Goal: Information Seeking & Learning: Learn about a topic

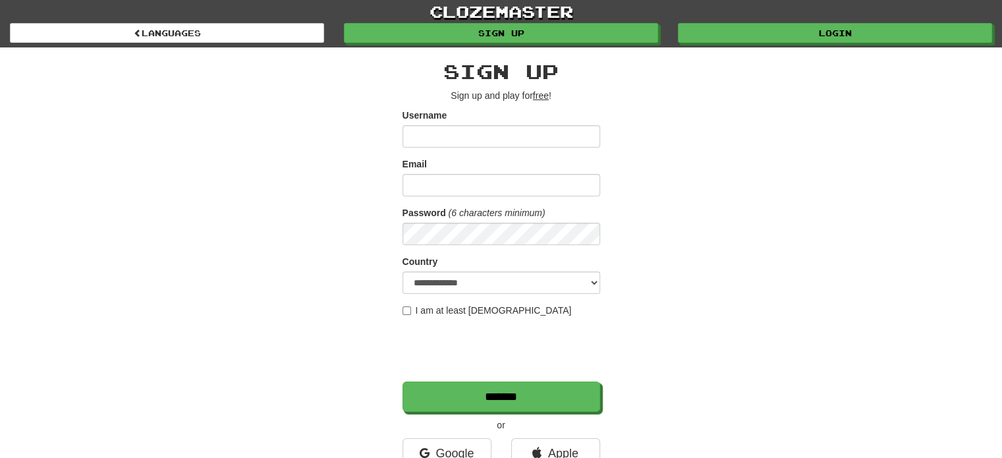
click at [829, 42] on div "clozemaster Languages Sign up Login Languages" at bounding box center [501, 23] width 982 height 47
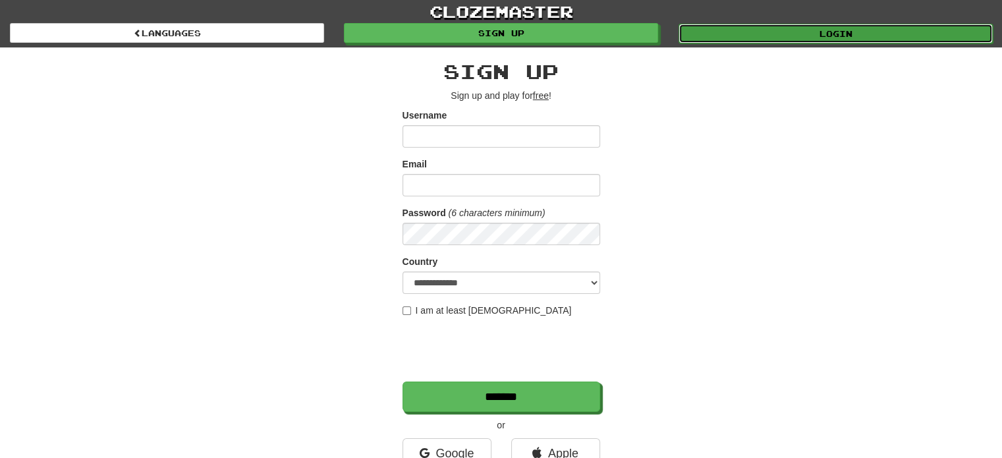
click at [830, 40] on link "Login" at bounding box center [835, 34] width 314 height 20
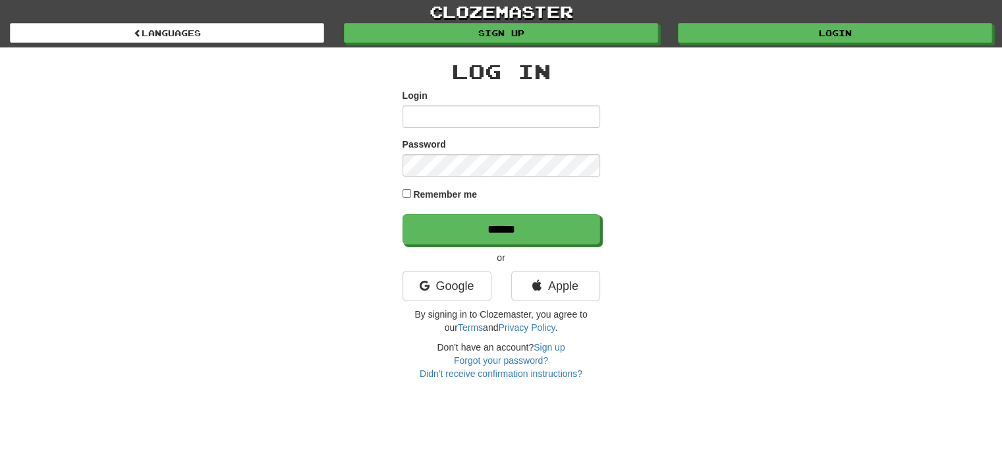
click at [504, 121] on input "Login" at bounding box center [501, 116] width 198 height 22
type input "**********"
click at [402, 214] on input "******" at bounding box center [501, 229] width 198 height 30
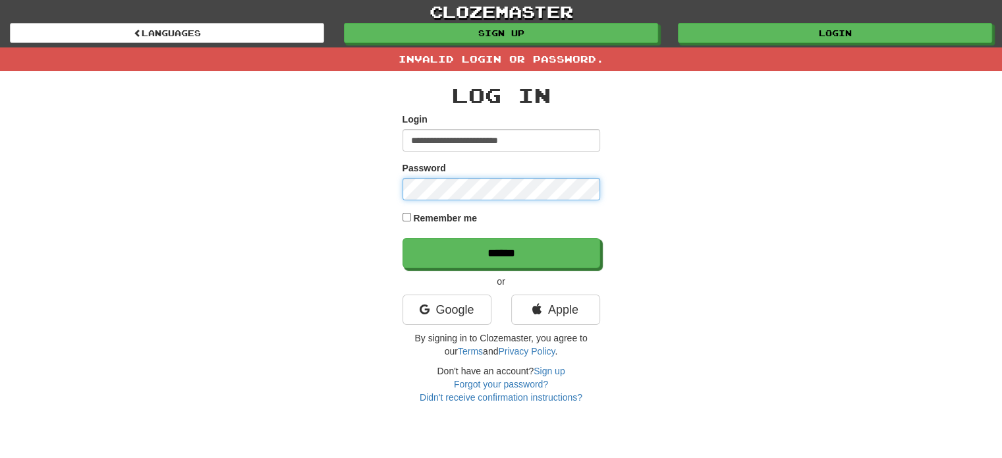
click at [402, 238] on input "******" at bounding box center [501, 253] width 198 height 30
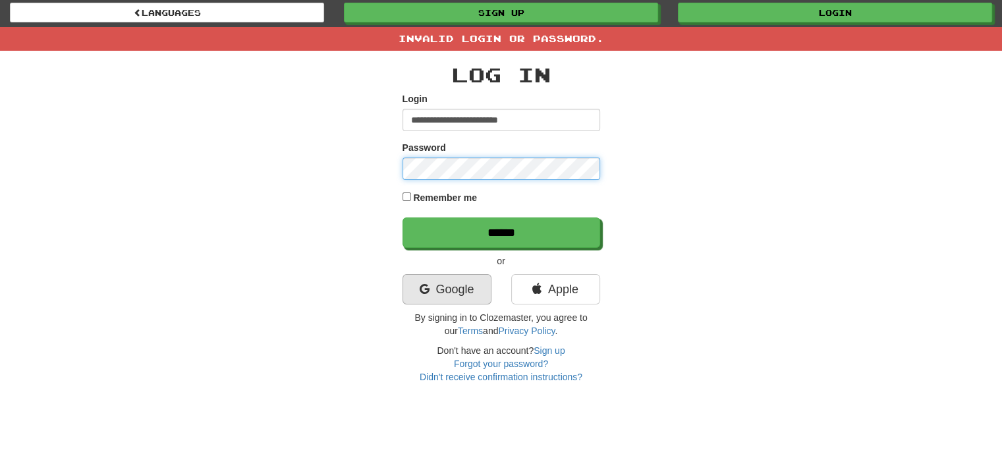
scroll to position [22, 0]
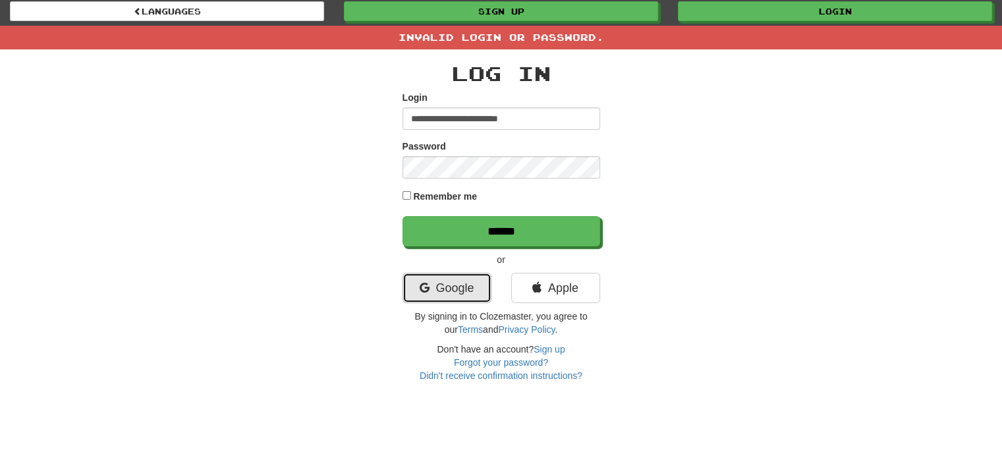
click at [454, 295] on link "Google" at bounding box center [446, 288] width 89 height 30
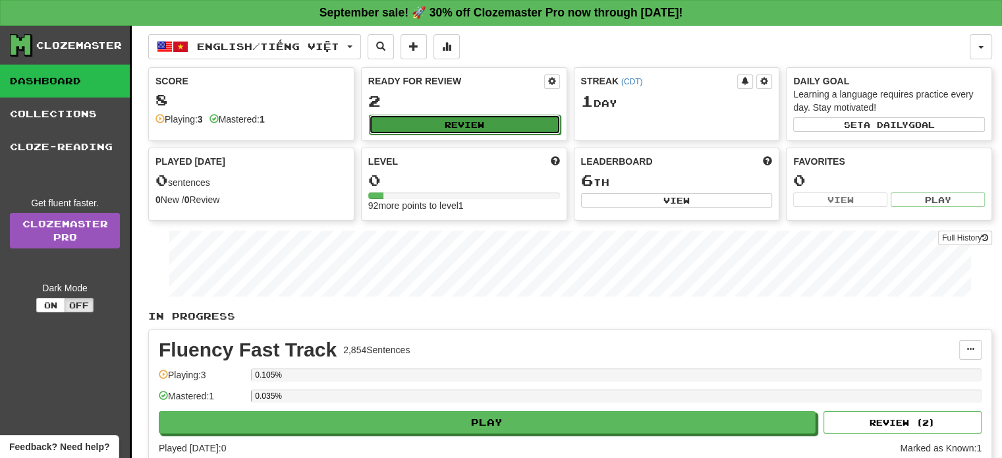
click at [545, 129] on button "Review" at bounding box center [465, 125] width 192 height 20
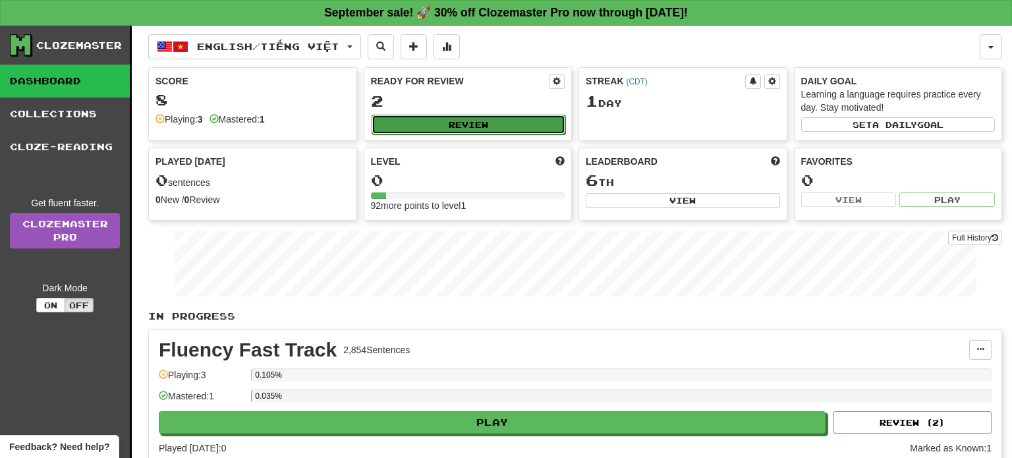
select select "**"
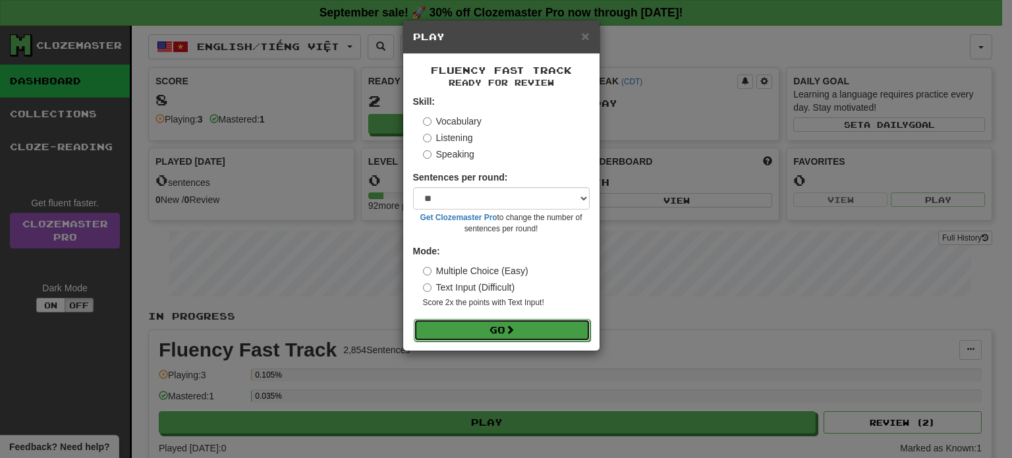
click at [522, 337] on button "Go" at bounding box center [502, 330] width 177 height 22
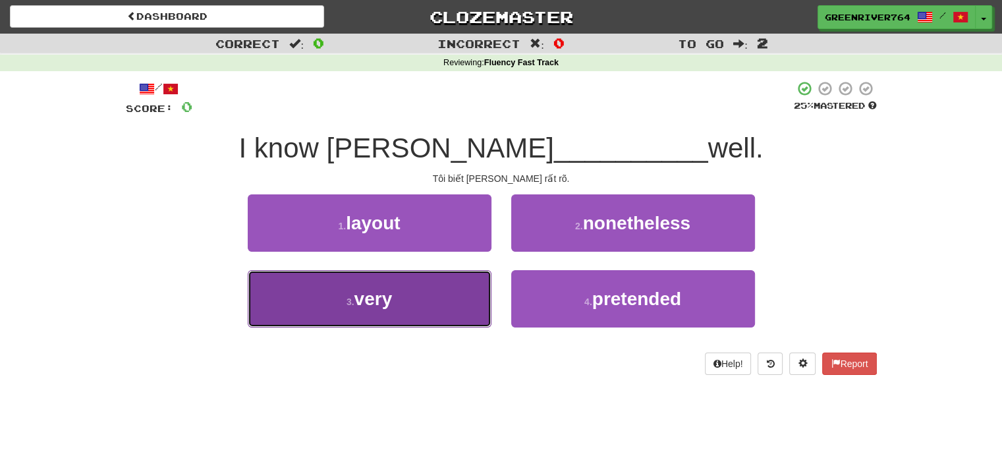
click at [452, 300] on button "3 . very" at bounding box center [370, 298] width 244 height 57
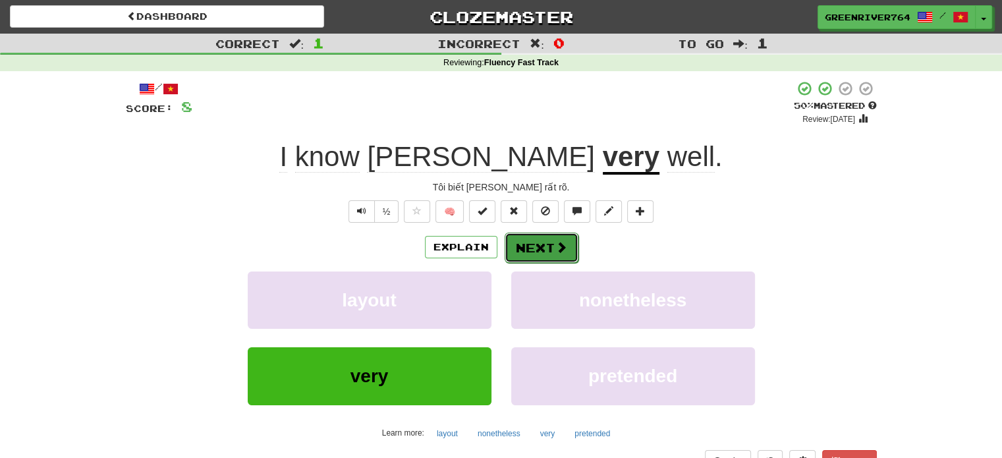
click at [530, 242] on button "Next" at bounding box center [542, 248] width 74 height 30
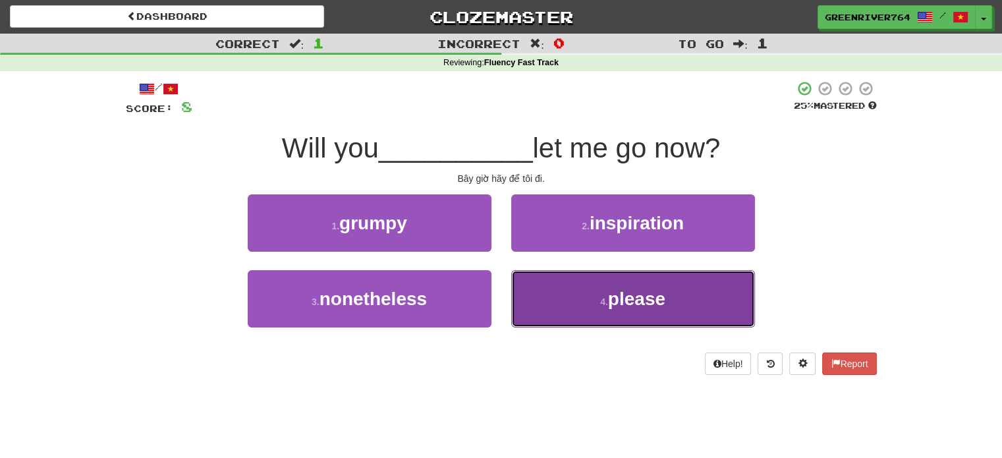
click at [535, 284] on button "4 . please" at bounding box center [633, 298] width 244 height 57
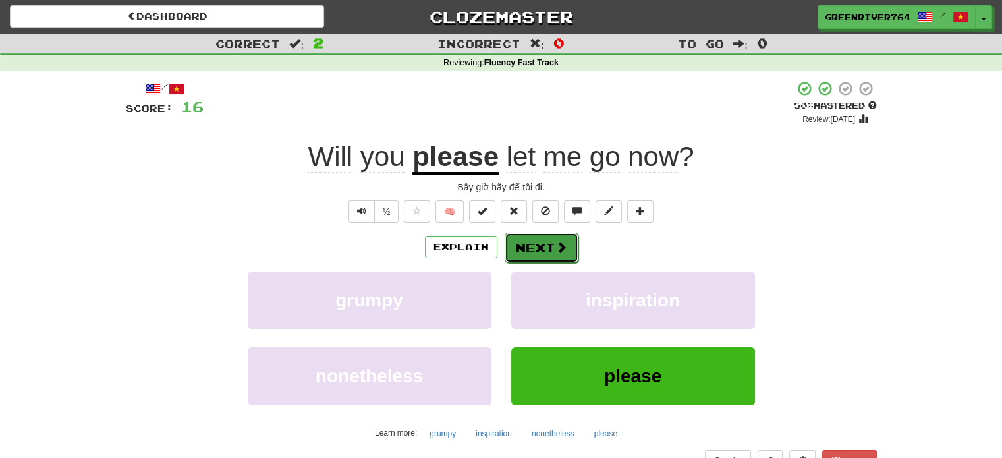
click at [530, 255] on button "Next" at bounding box center [542, 248] width 74 height 30
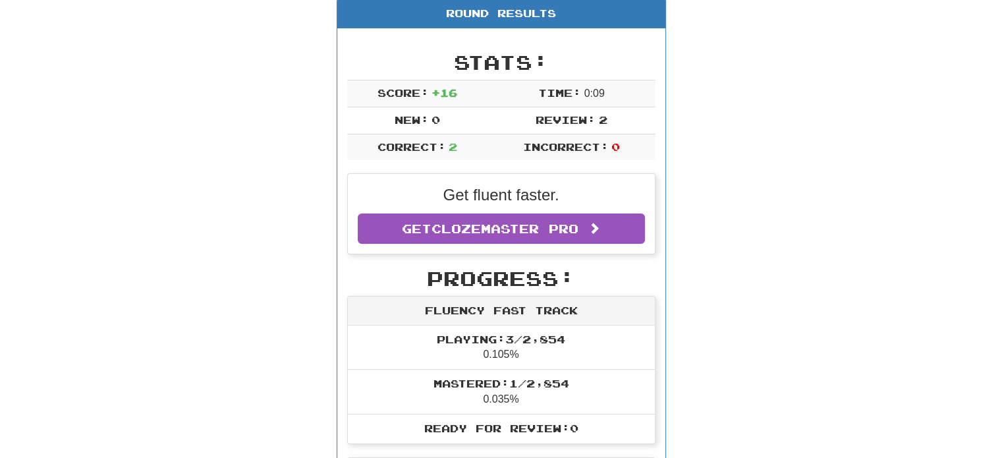
scroll to position [132, 0]
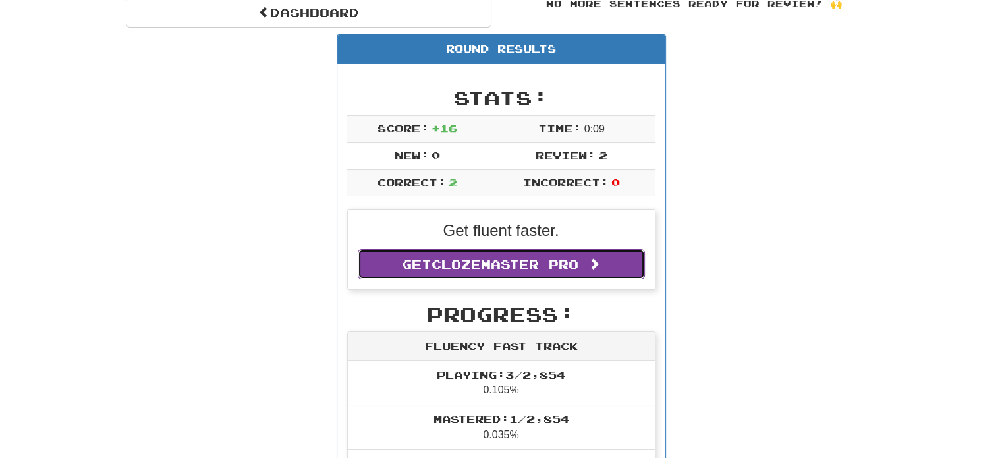
click at [446, 263] on span "Clozemaster Pro" at bounding box center [504, 264] width 147 height 14
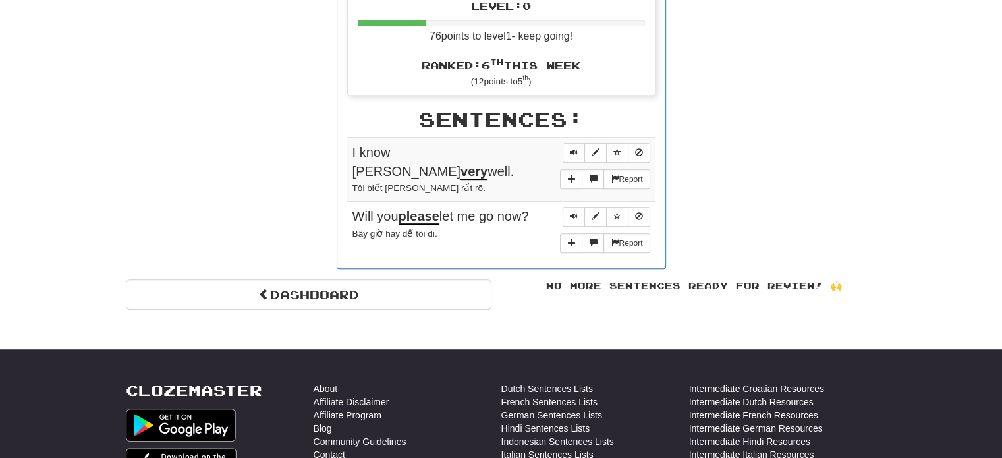
scroll to position [680, 0]
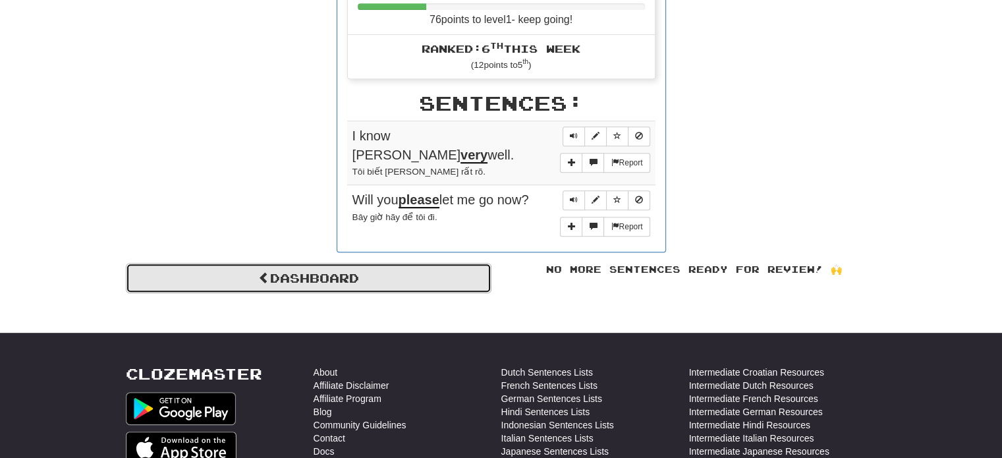
click at [375, 276] on link "Dashboard" at bounding box center [309, 278] width 366 height 30
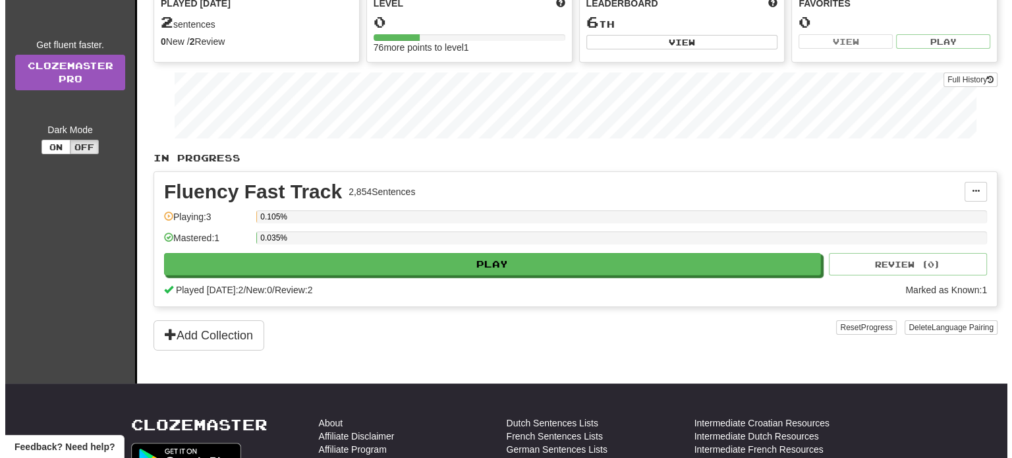
scroll to position [132, 0]
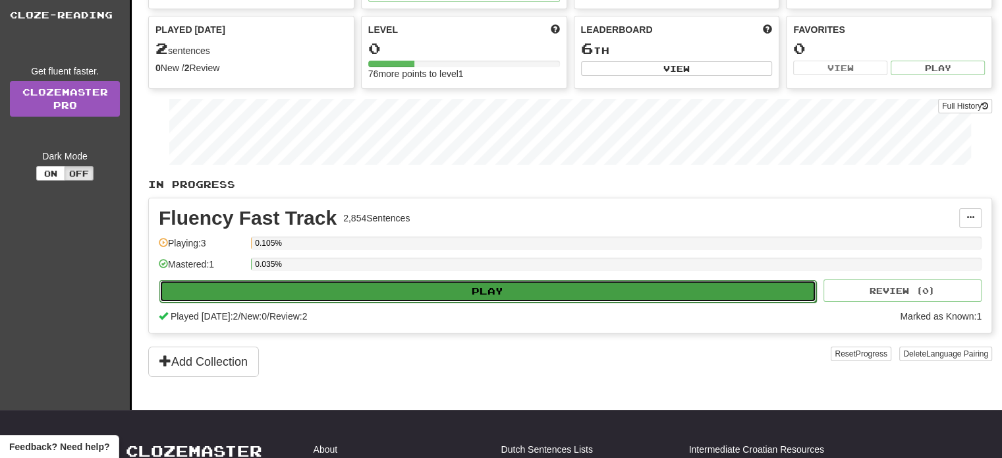
click at [404, 289] on button "Play" at bounding box center [487, 291] width 657 height 22
select select "**"
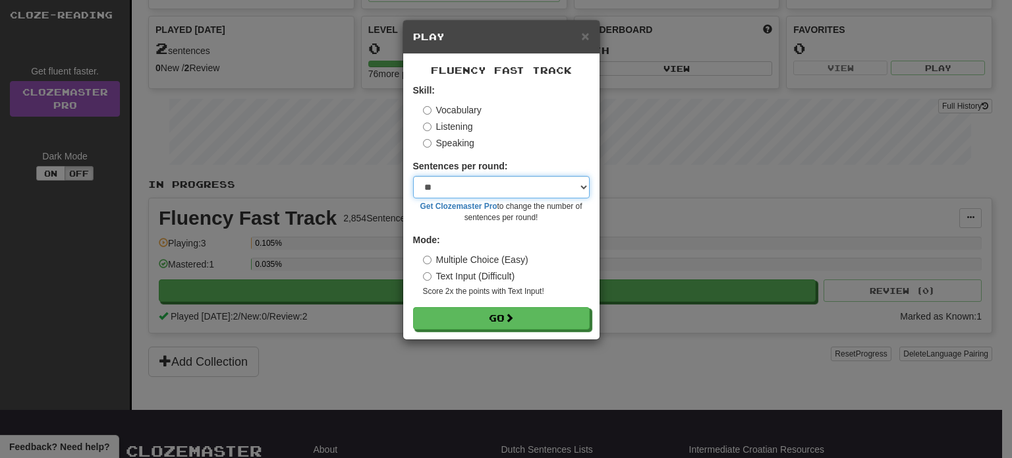
click at [522, 184] on select "* ** ** ** ** ** *** ********" at bounding box center [501, 187] width 177 height 22
click at [413, 176] on select "* ** ** ** ** ** *** ********" at bounding box center [501, 187] width 177 height 22
click at [484, 222] on small "Get Clozemaster Pro to change the number of sentences per round!" at bounding box center [501, 212] width 177 height 22
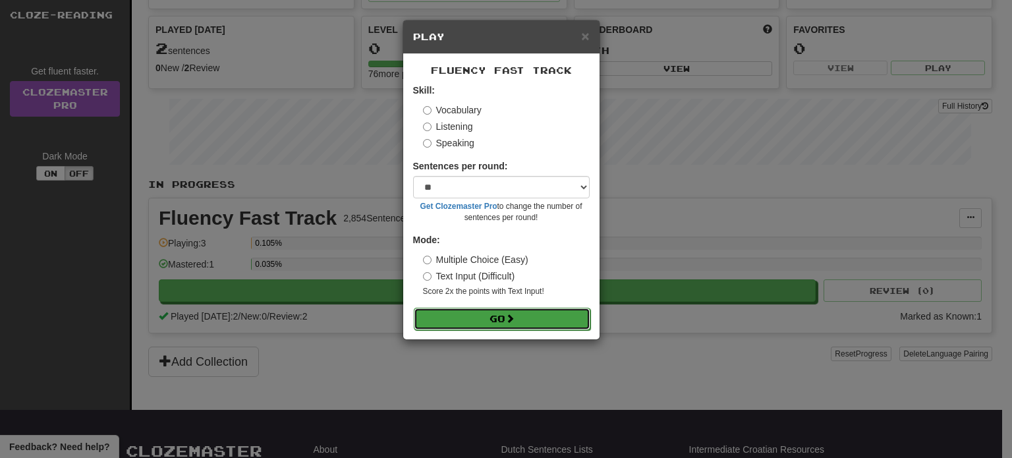
click at [496, 315] on button "Go" at bounding box center [502, 319] width 177 height 22
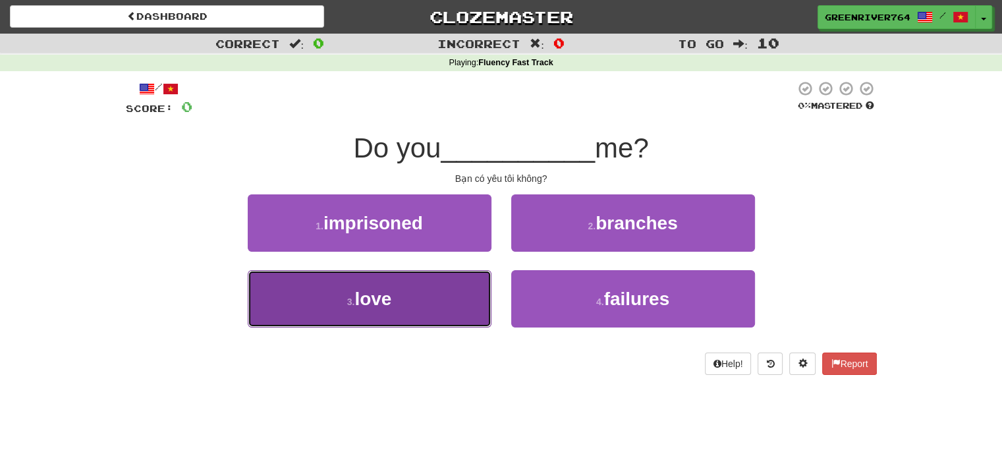
click at [456, 296] on button "3 . love" at bounding box center [370, 298] width 244 height 57
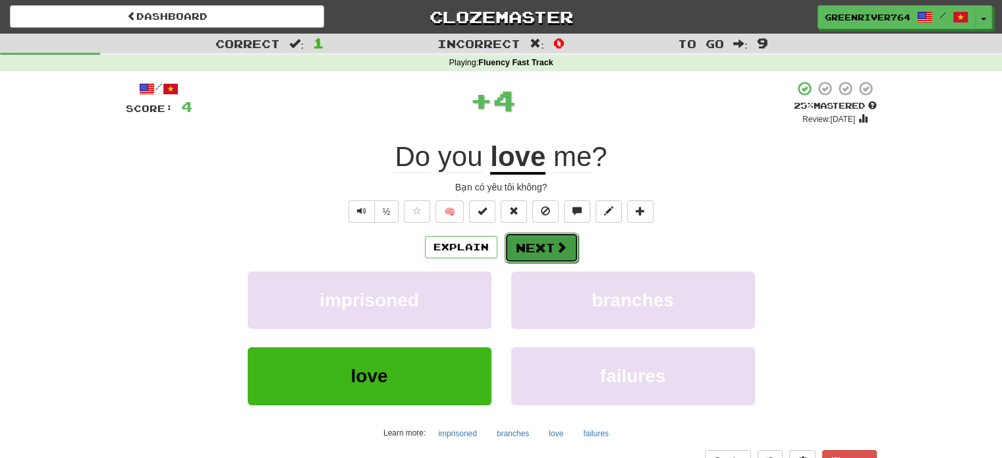
click at [518, 250] on button "Next" at bounding box center [542, 248] width 74 height 30
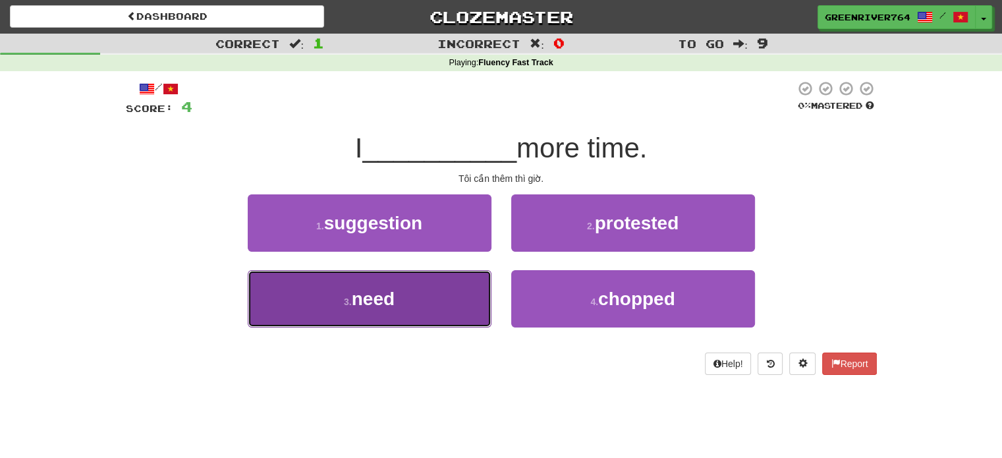
click at [458, 304] on button "3 . need" at bounding box center [370, 298] width 244 height 57
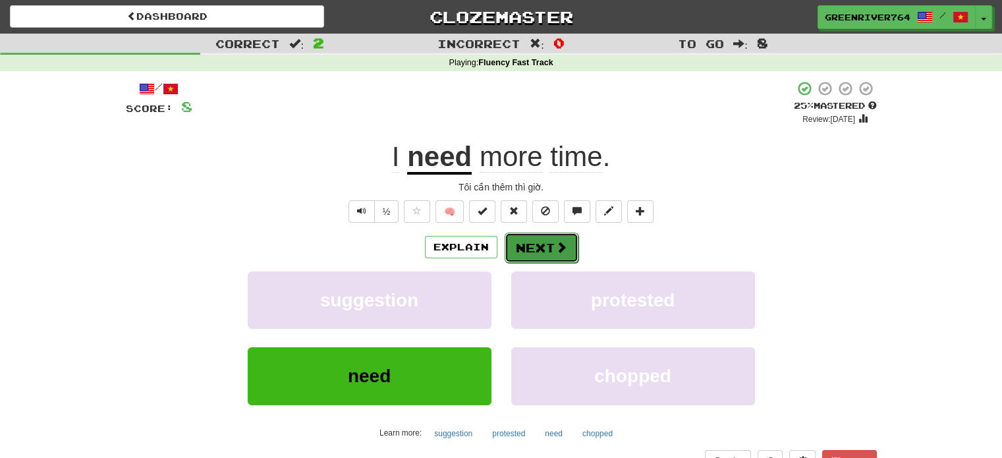
click at [529, 251] on button "Next" at bounding box center [542, 248] width 74 height 30
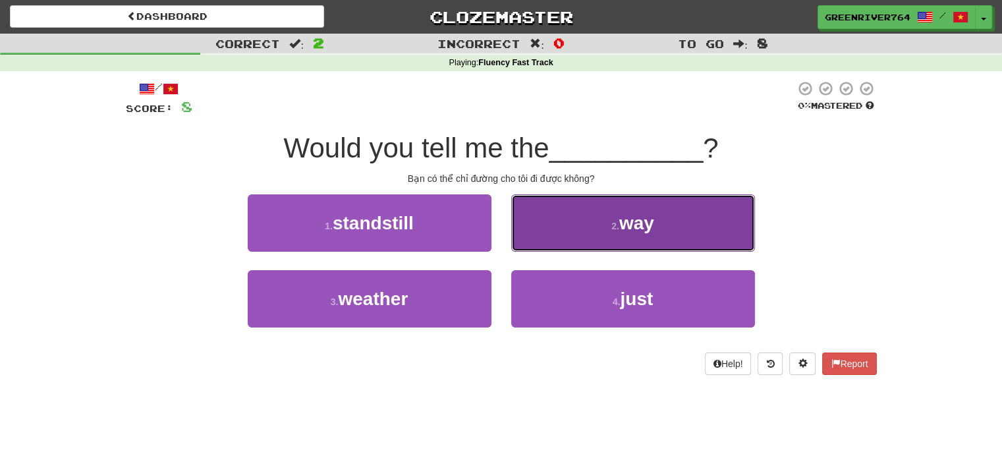
click at [551, 238] on button "2 . way" at bounding box center [633, 222] width 244 height 57
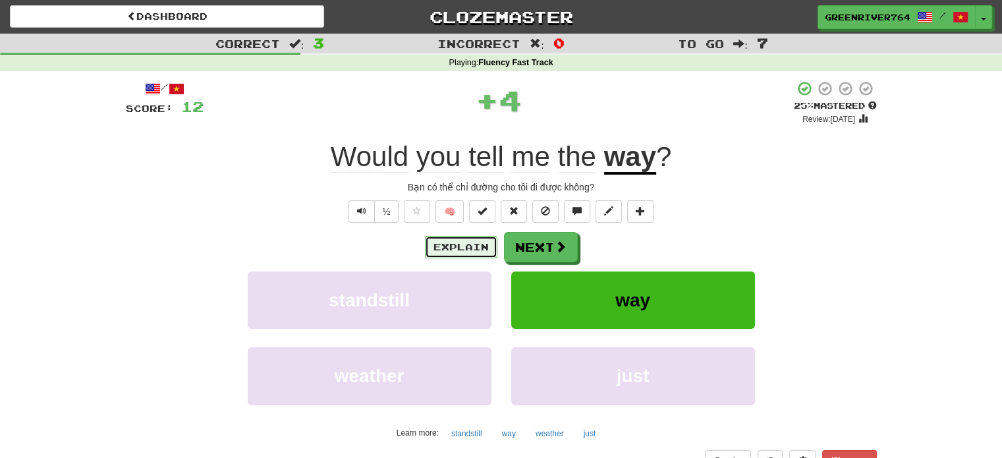
click at [491, 241] on button "Explain" at bounding box center [461, 247] width 72 height 22
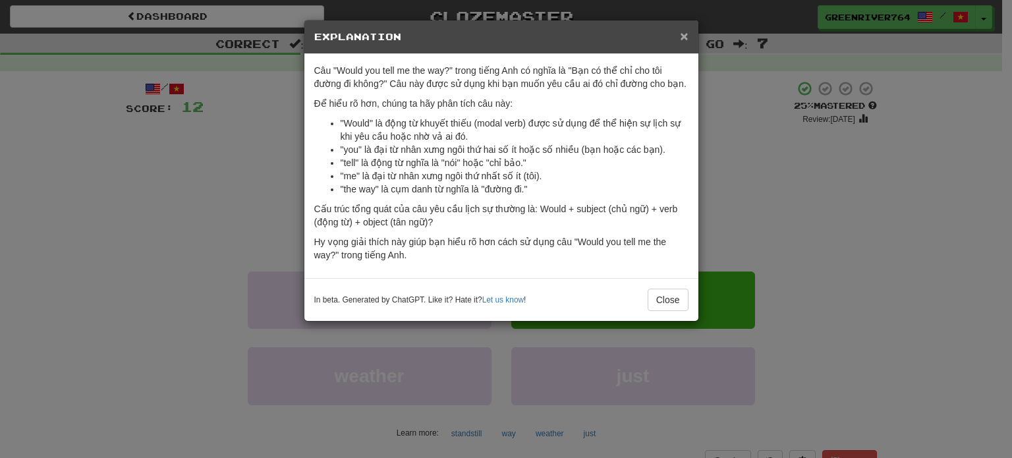
click at [684, 35] on span "×" at bounding box center [684, 35] width 8 height 15
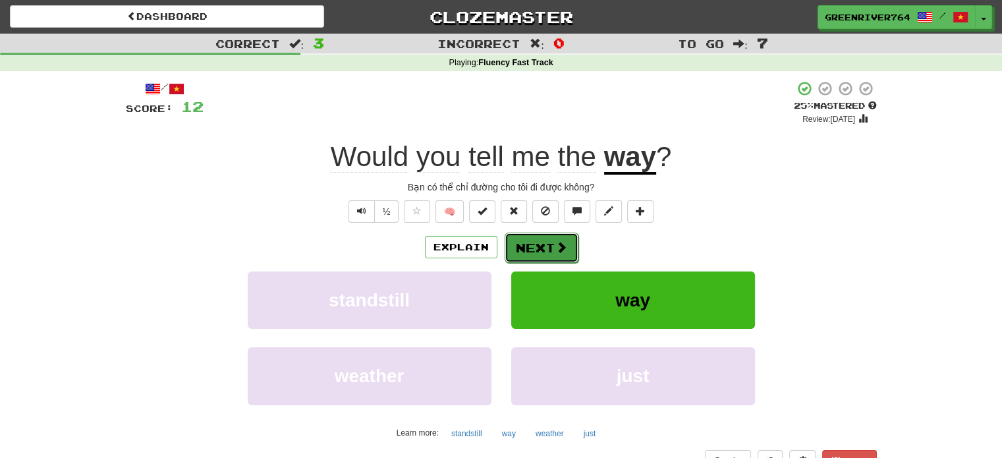
click at [560, 242] on span at bounding box center [561, 247] width 12 height 12
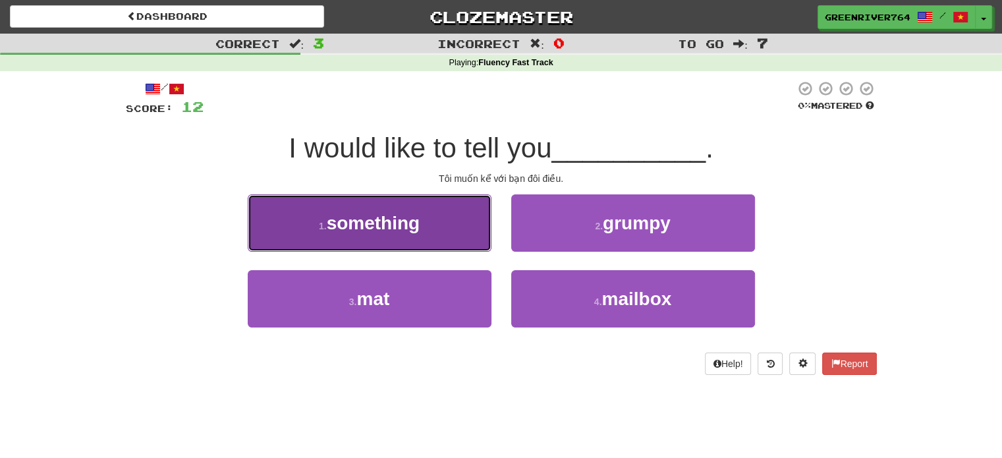
click at [377, 209] on button "1 . something" at bounding box center [370, 222] width 244 height 57
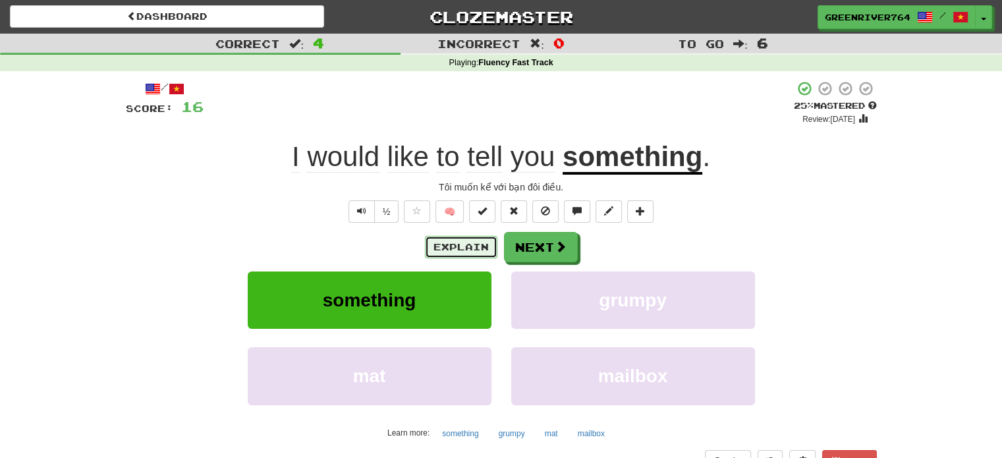
click at [464, 248] on button "Explain" at bounding box center [461, 247] width 72 height 22
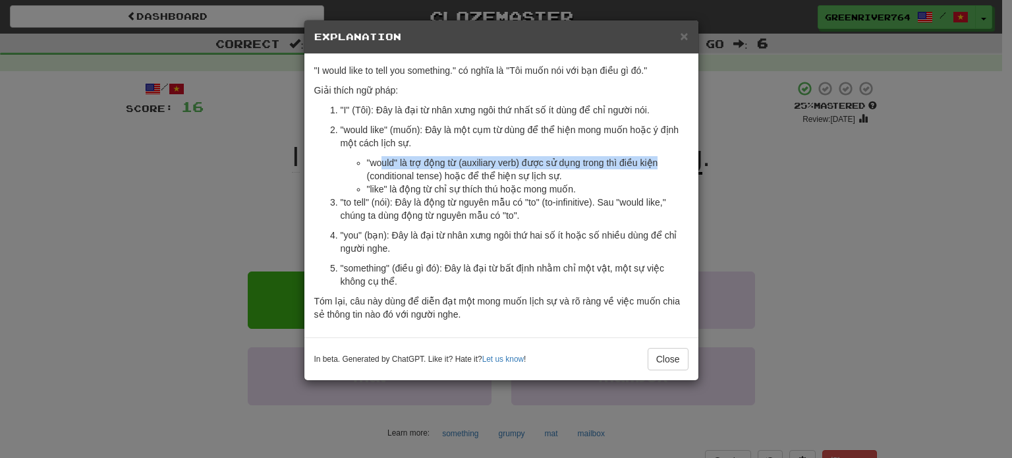
drag, startPoint x: 379, startPoint y: 163, endPoint x: 659, endPoint y: 162, distance: 280.0
click at [659, 162] on li ""would" là trợ động từ (auxiliary verb) được sử dụng trong thì điều kiện (condi…" at bounding box center [527, 169] width 321 height 26
click at [684, 47] on div "× Explanation" at bounding box center [501, 37] width 394 height 34
click at [684, 41] on span "×" at bounding box center [684, 35] width 8 height 15
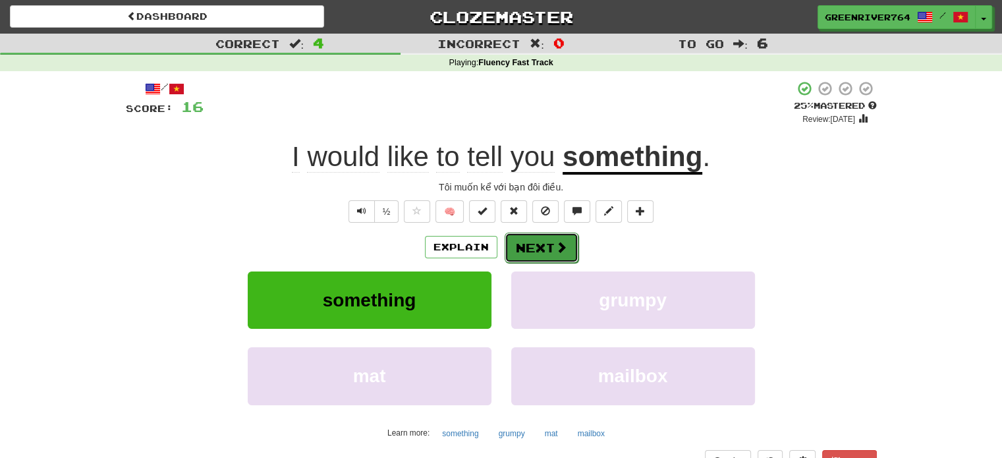
click at [568, 244] on button "Next" at bounding box center [542, 248] width 74 height 30
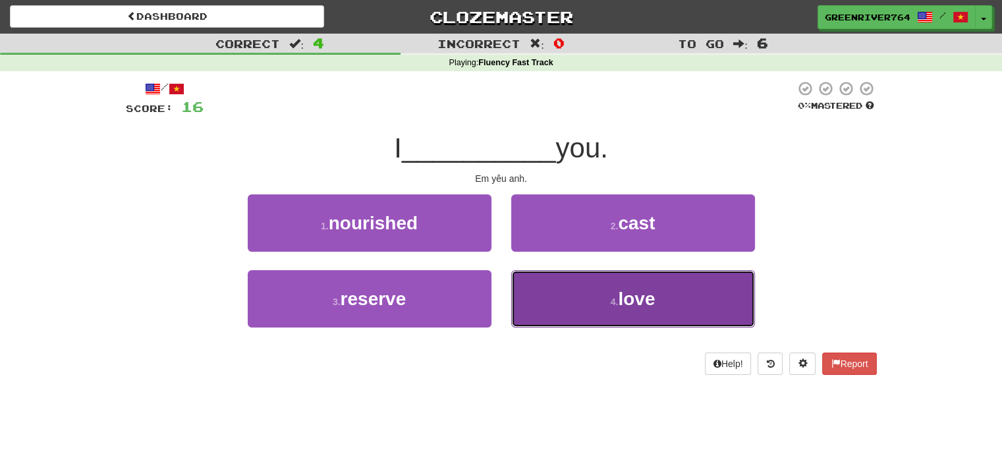
click at [545, 280] on button "4 . love" at bounding box center [633, 298] width 244 height 57
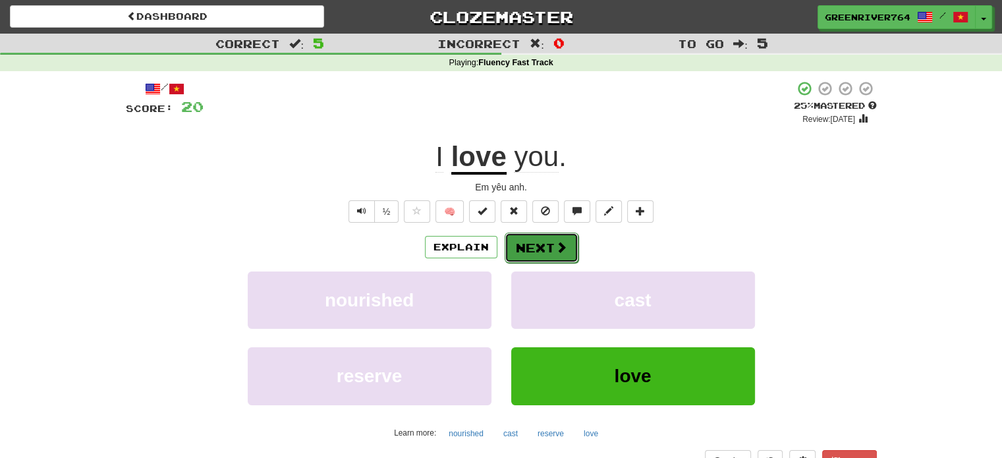
click at [538, 248] on button "Next" at bounding box center [542, 248] width 74 height 30
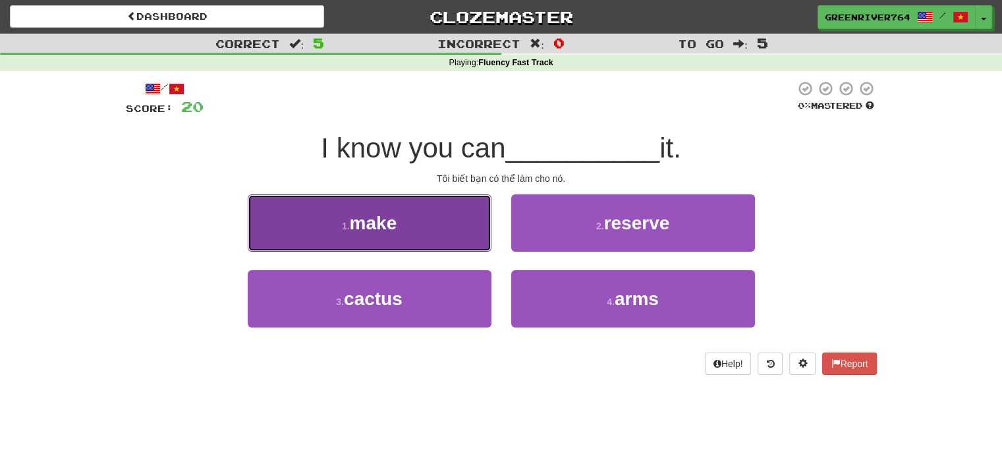
click at [461, 234] on button "1 . make" at bounding box center [370, 222] width 244 height 57
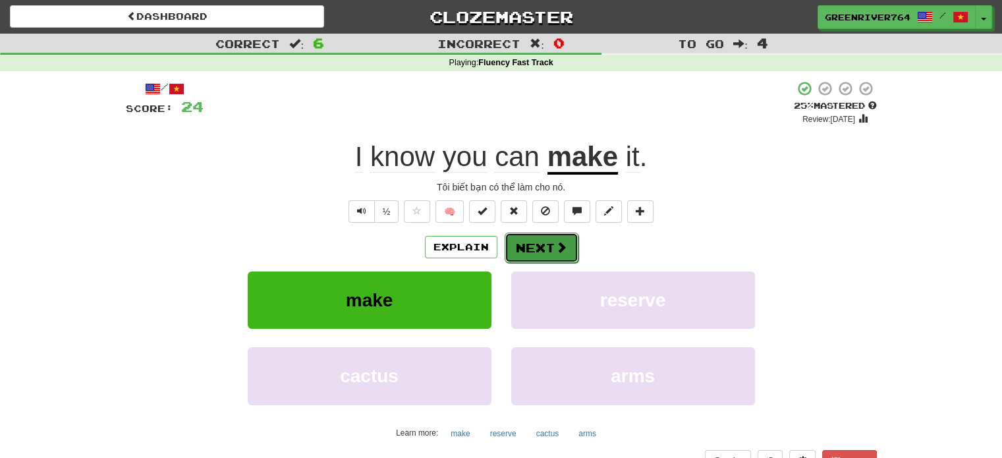
click at [524, 242] on button "Next" at bounding box center [542, 248] width 74 height 30
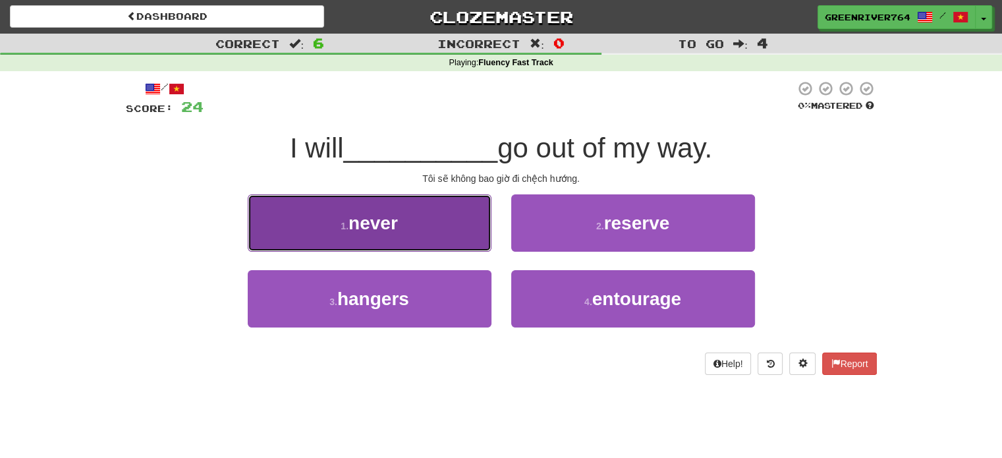
click at [485, 238] on button "1 . never" at bounding box center [370, 222] width 244 height 57
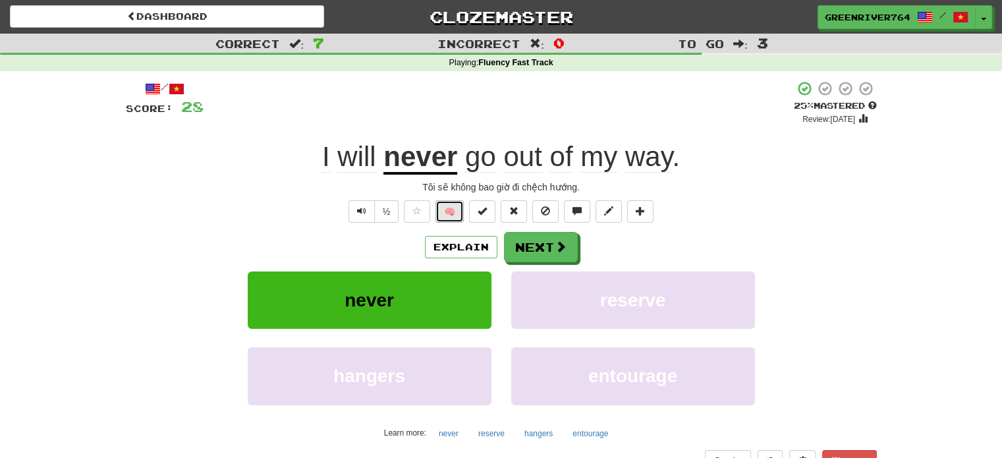
click at [454, 221] on button "🧠" at bounding box center [449, 211] width 28 height 22
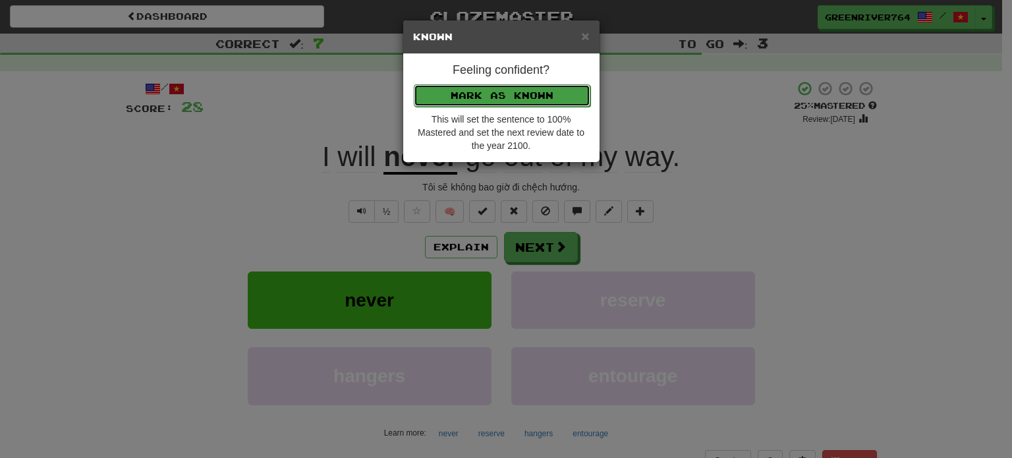
click at [532, 90] on button "Mark as Known" at bounding box center [502, 95] width 177 height 22
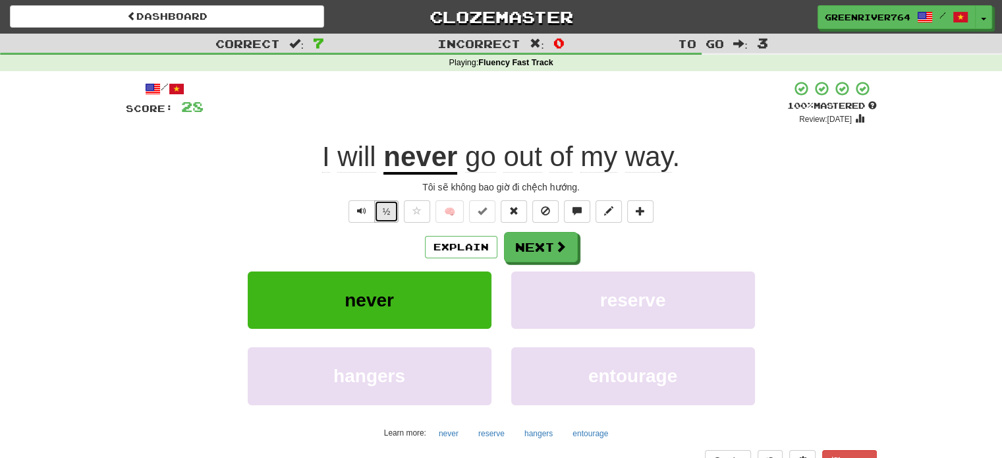
click at [381, 213] on button "½" at bounding box center [386, 211] width 25 height 22
click at [655, 159] on span "way" at bounding box center [648, 157] width 47 height 32
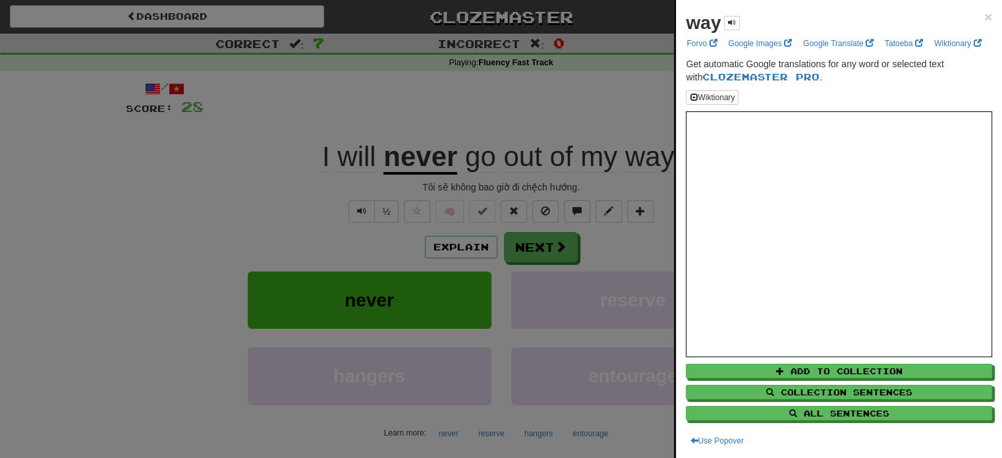
click at [584, 214] on div at bounding box center [501, 229] width 1002 height 458
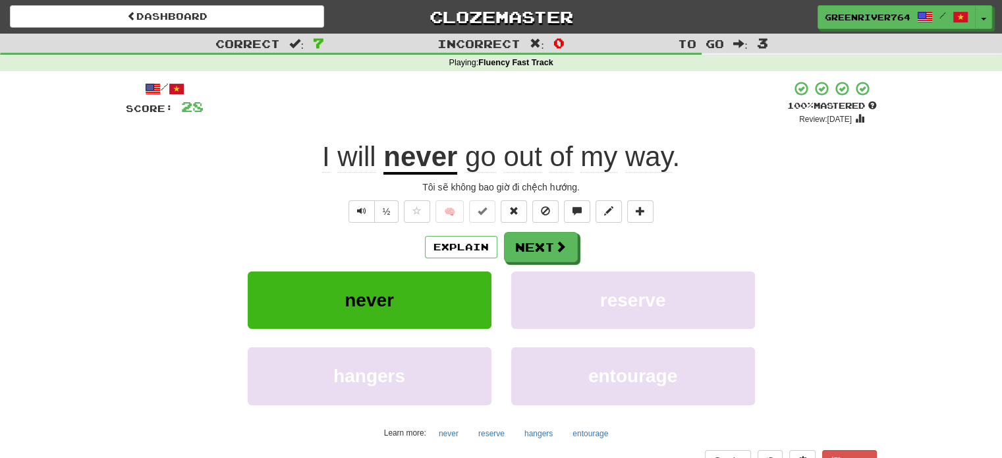
click at [556, 163] on span "of" at bounding box center [560, 157] width 23 height 32
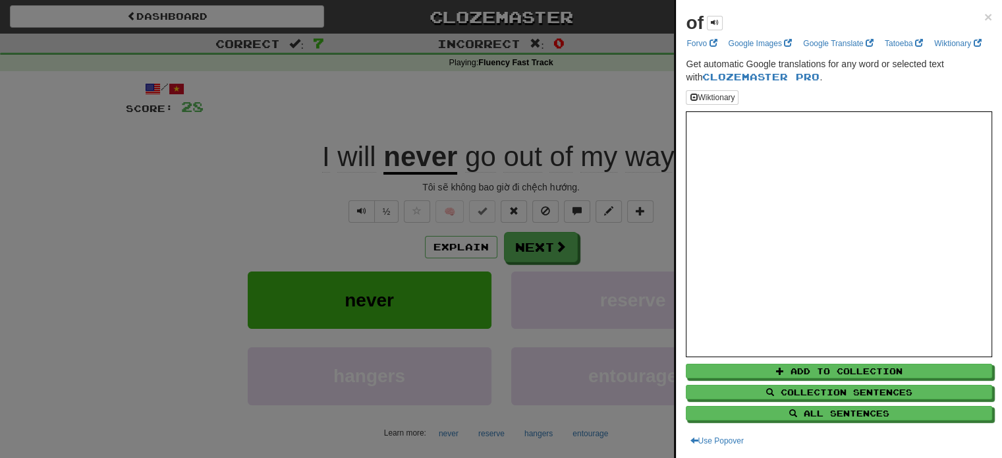
click at [625, 215] on div at bounding box center [501, 229] width 1002 height 458
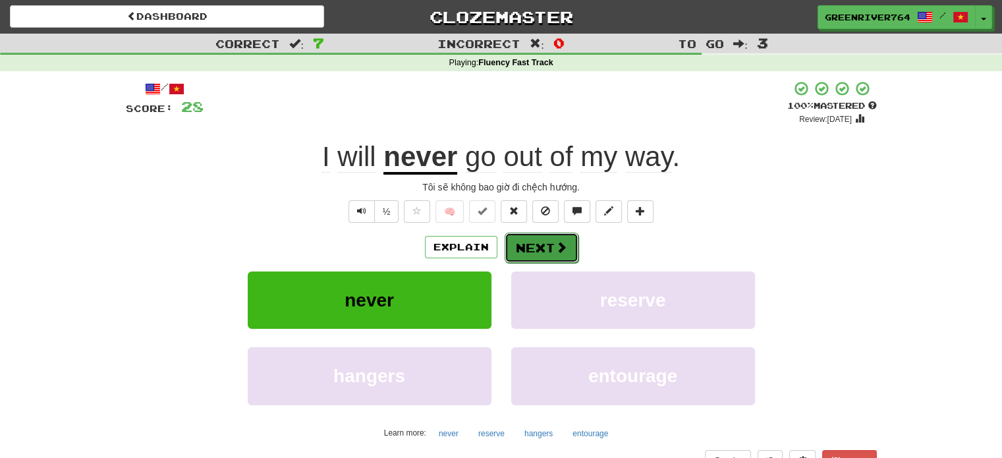
click at [570, 242] on button "Next" at bounding box center [542, 248] width 74 height 30
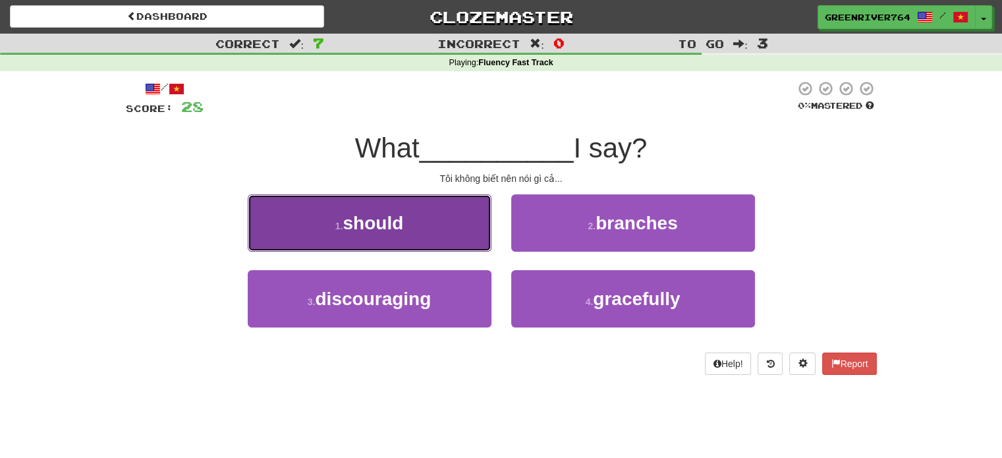
click at [426, 227] on button "1 . should" at bounding box center [370, 222] width 244 height 57
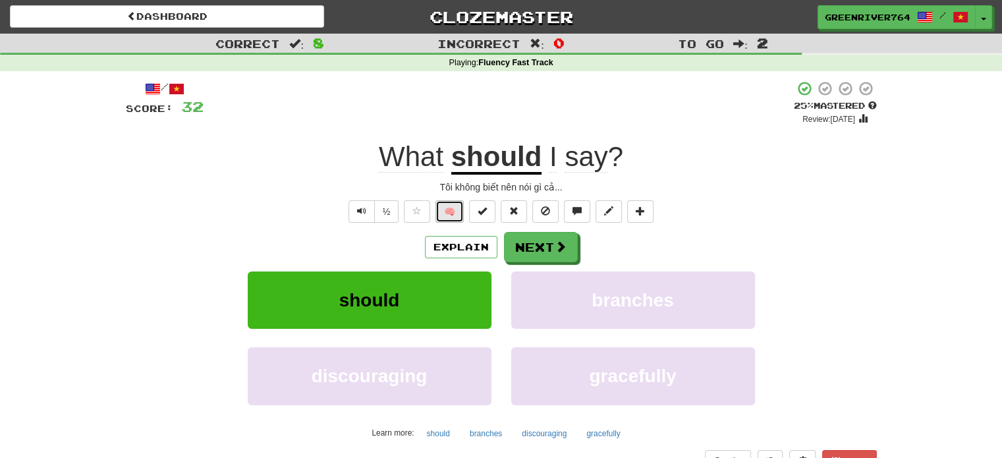
click at [456, 215] on button "🧠" at bounding box center [449, 211] width 28 height 22
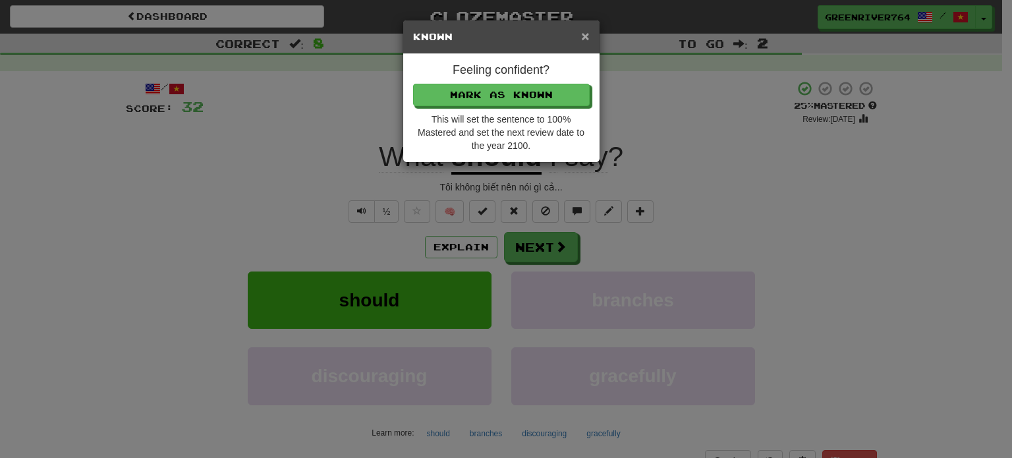
click at [582, 40] on span "×" at bounding box center [585, 35] width 8 height 15
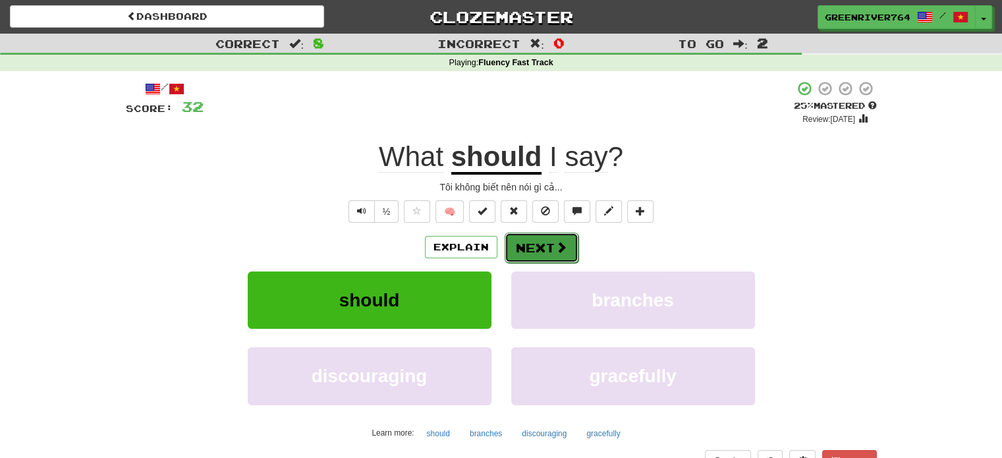
click at [551, 241] on button "Next" at bounding box center [542, 248] width 74 height 30
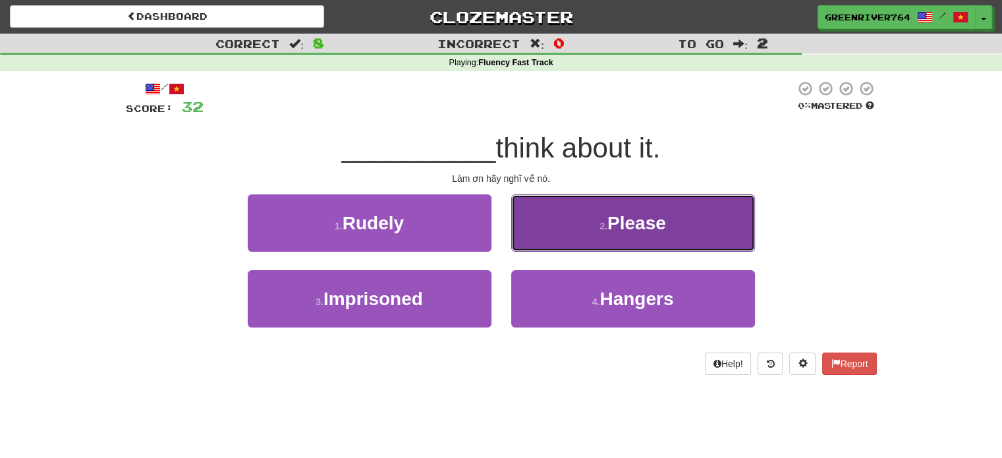
click at [551, 238] on button "2 . Please" at bounding box center [633, 222] width 244 height 57
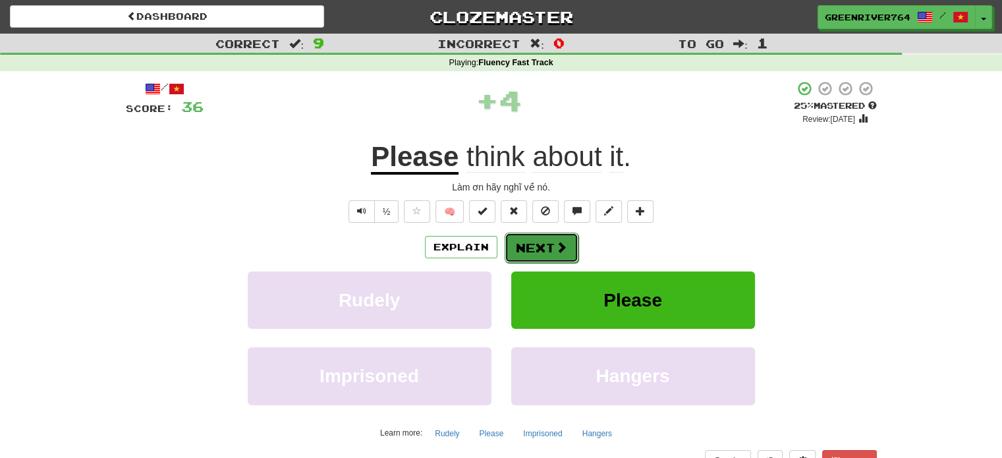
click at [545, 248] on button "Next" at bounding box center [542, 248] width 74 height 30
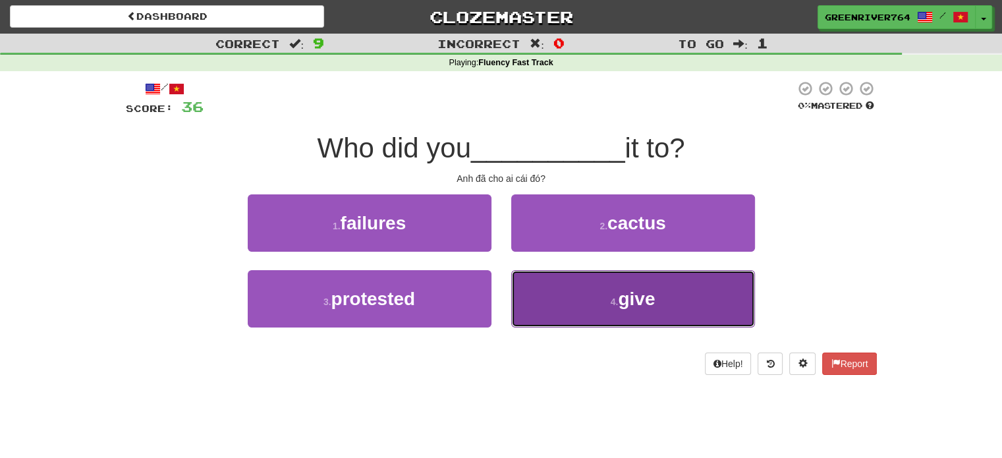
click at [581, 296] on button "4 . give" at bounding box center [633, 298] width 244 height 57
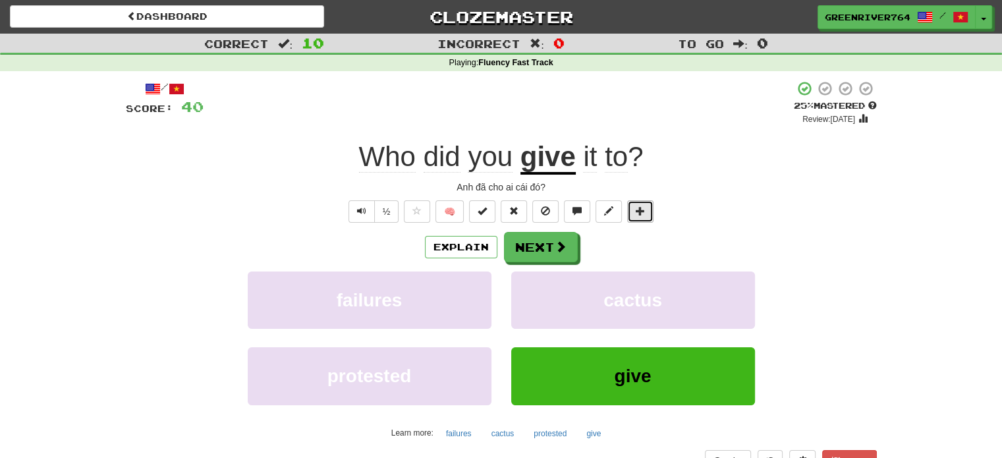
click at [643, 211] on span at bounding box center [640, 210] width 9 height 9
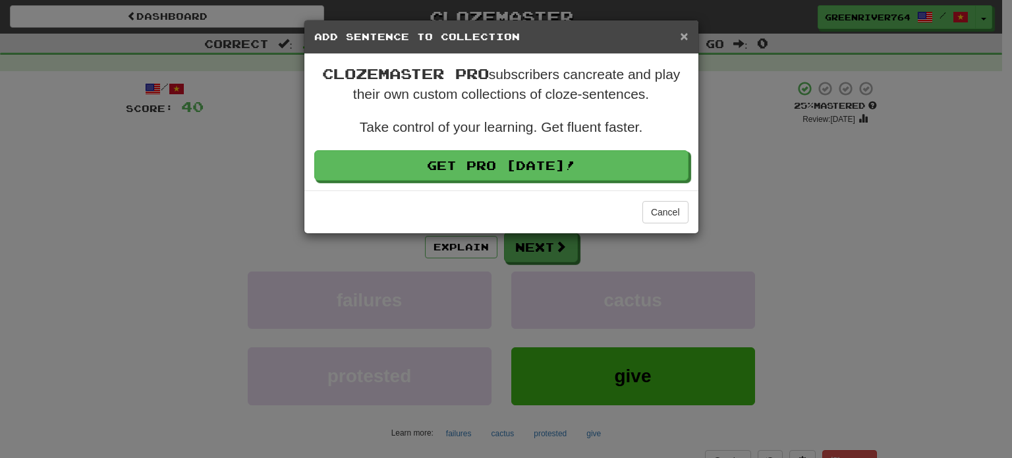
click at [683, 40] on span "×" at bounding box center [684, 35] width 8 height 15
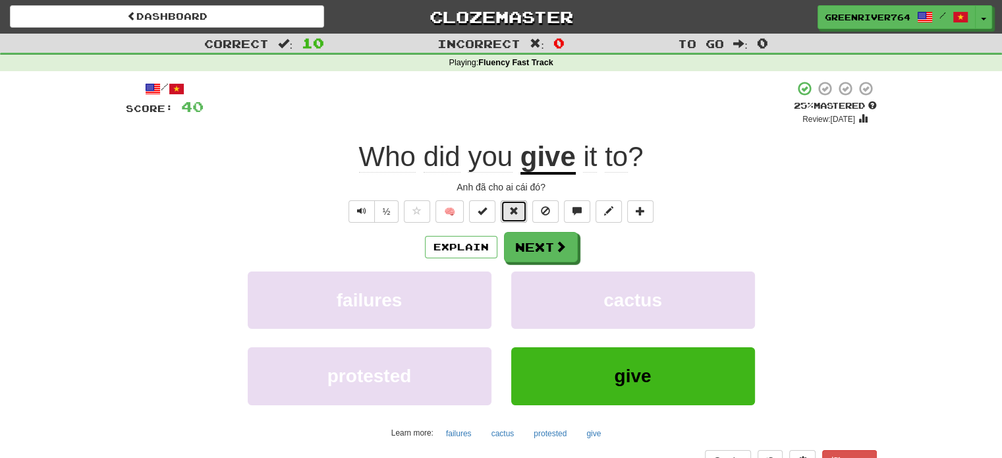
click at [507, 209] on button at bounding box center [514, 211] width 26 height 22
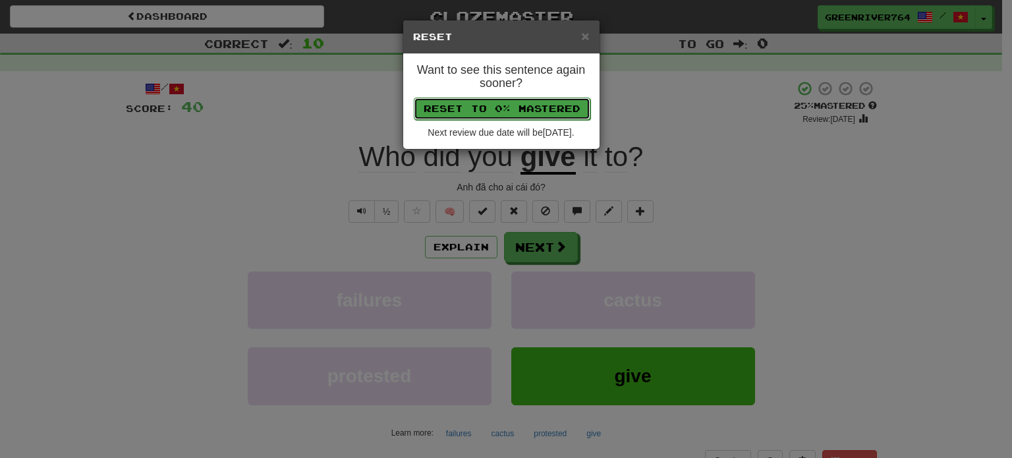
click at [557, 112] on button "Reset to 0% Mastered" at bounding box center [502, 108] width 177 height 22
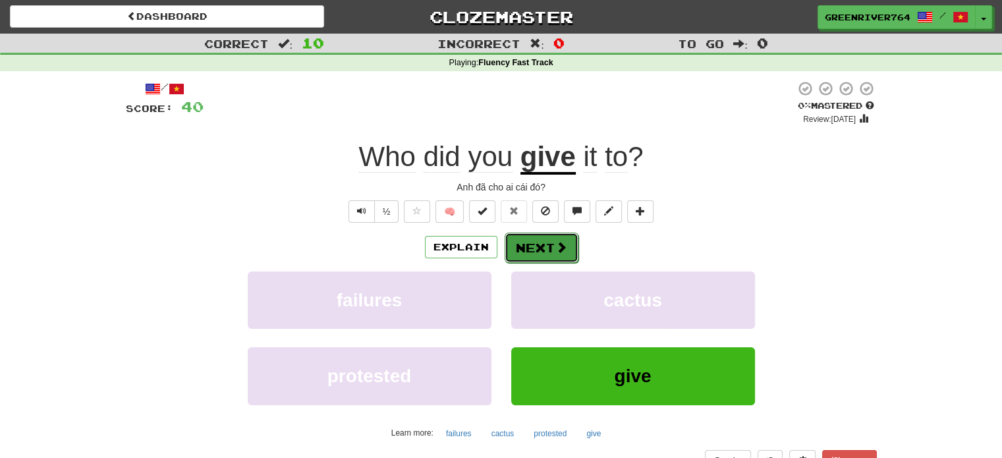
click at [566, 246] on button "Next" at bounding box center [542, 248] width 74 height 30
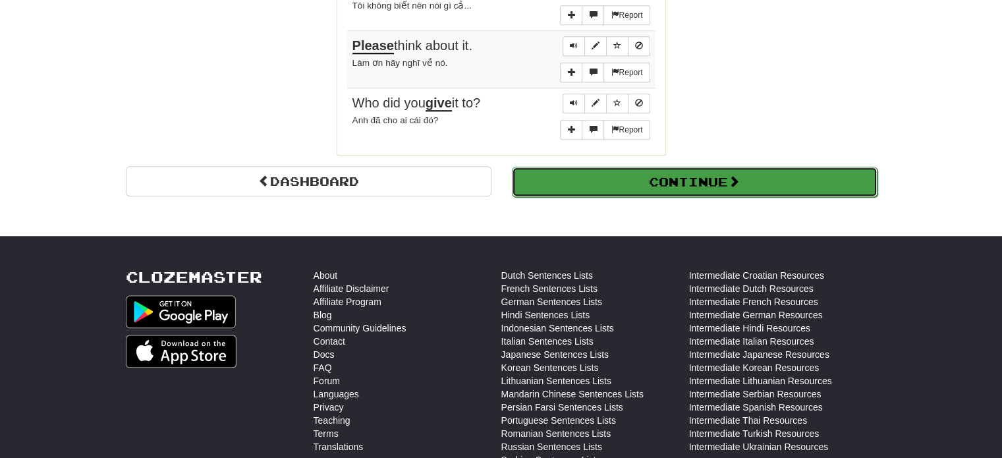
click at [651, 173] on button "Continue" at bounding box center [695, 182] width 366 height 30
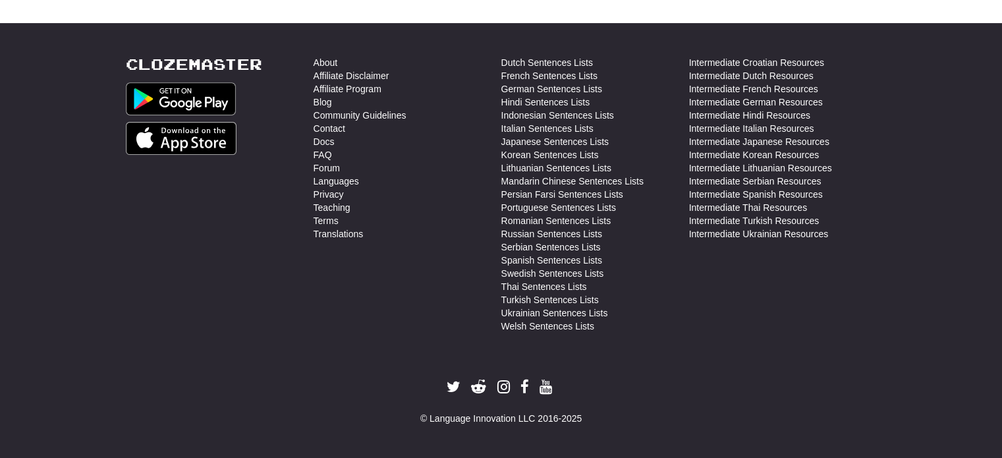
click at [651, 173] on li "Lithuanian Sentences Lists" at bounding box center [595, 167] width 188 height 13
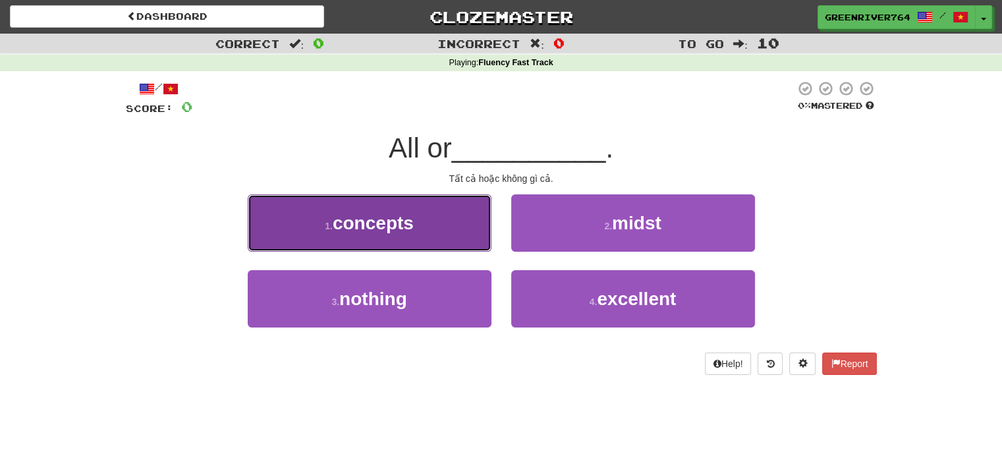
click at [478, 243] on button "1 . concepts" at bounding box center [370, 222] width 244 height 57
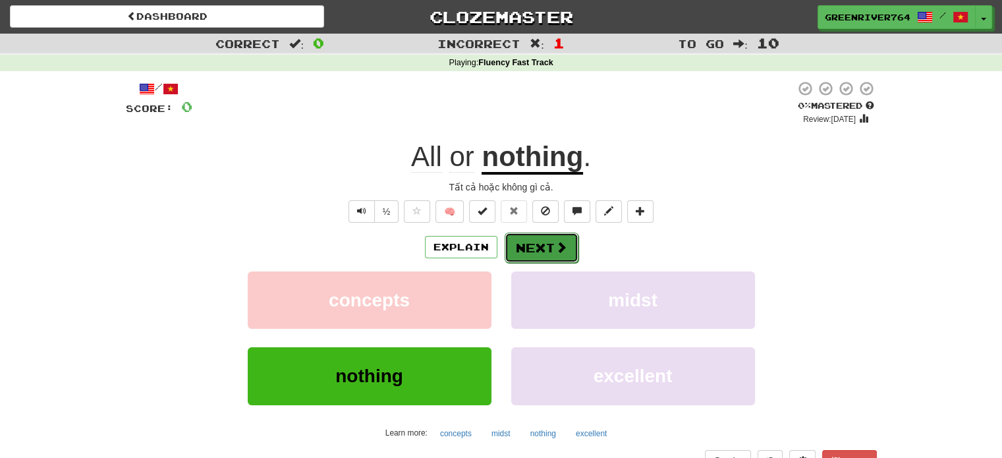
click at [534, 242] on button "Next" at bounding box center [542, 248] width 74 height 30
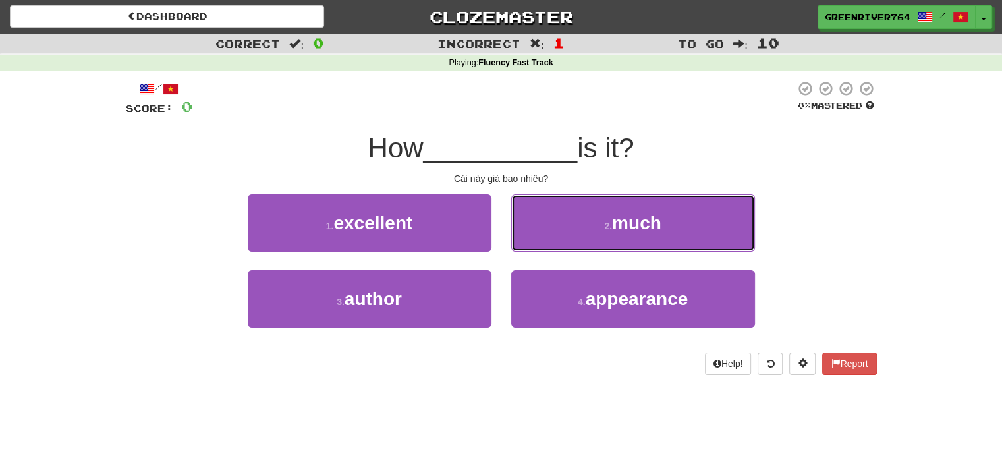
click at [534, 242] on button "2 . much" at bounding box center [633, 222] width 244 height 57
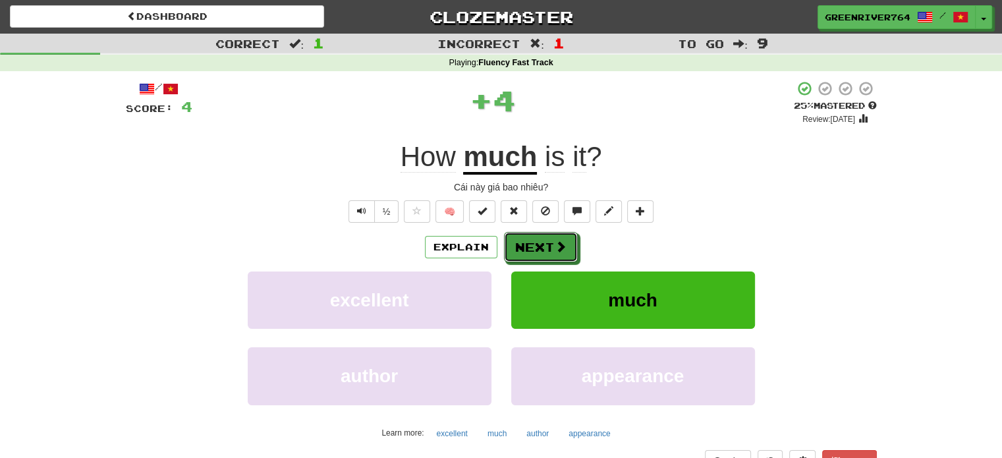
click at [534, 242] on button "Next" at bounding box center [541, 247] width 74 height 30
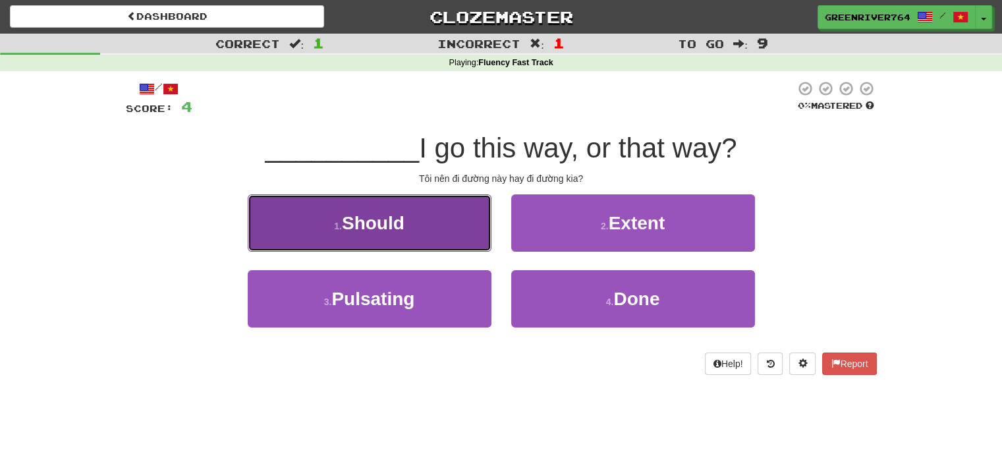
click at [480, 245] on button "1 . Should" at bounding box center [370, 222] width 244 height 57
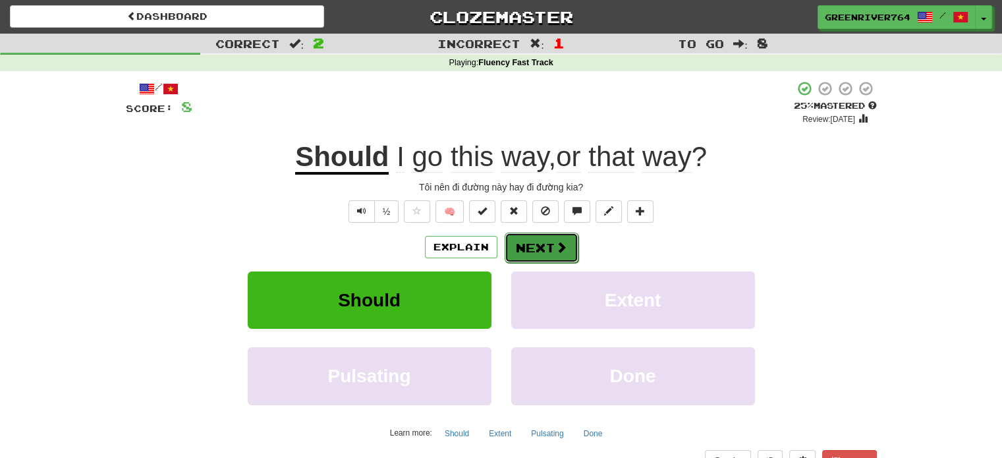
click at [522, 245] on button "Next" at bounding box center [542, 248] width 74 height 30
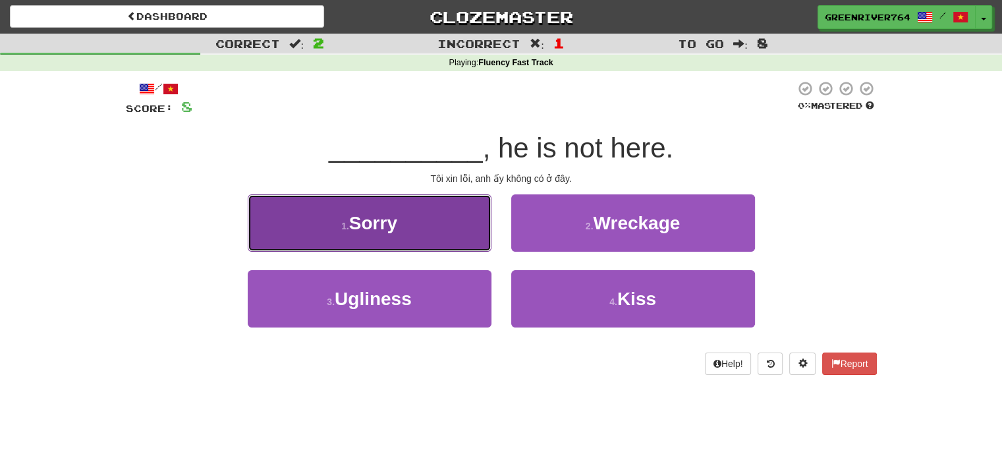
click at [486, 246] on button "1 . Sorry" at bounding box center [370, 222] width 244 height 57
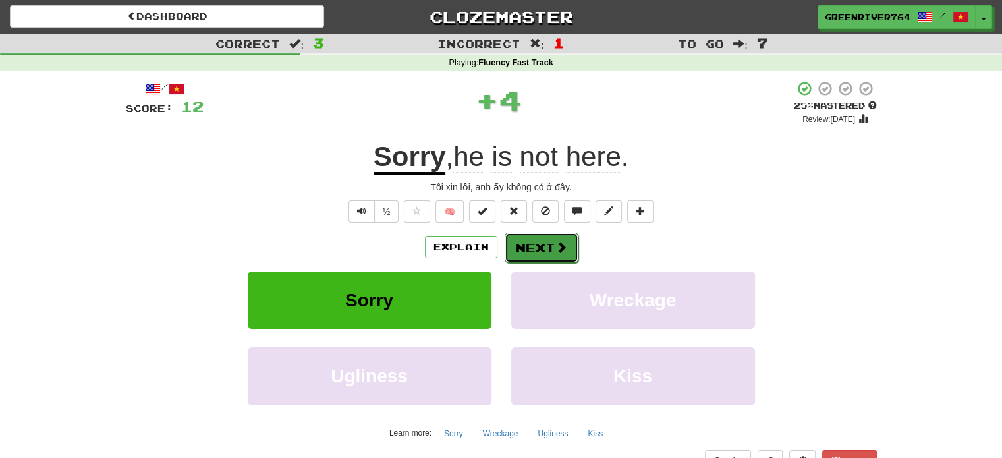
click at [520, 248] on button "Next" at bounding box center [542, 248] width 74 height 30
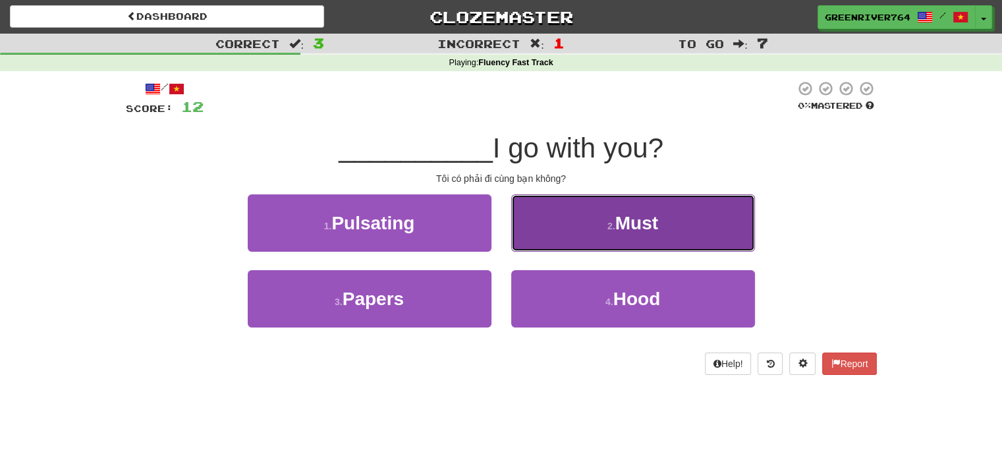
click at [597, 248] on button "2 . Must" at bounding box center [633, 222] width 244 height 57
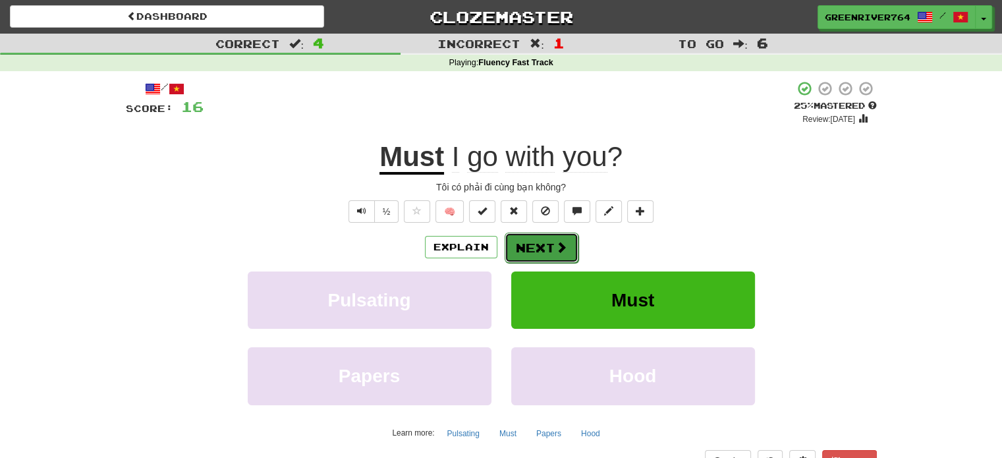
click at [561, 239] on button "Next" at bounding box center [542, 248] width 74 height 30
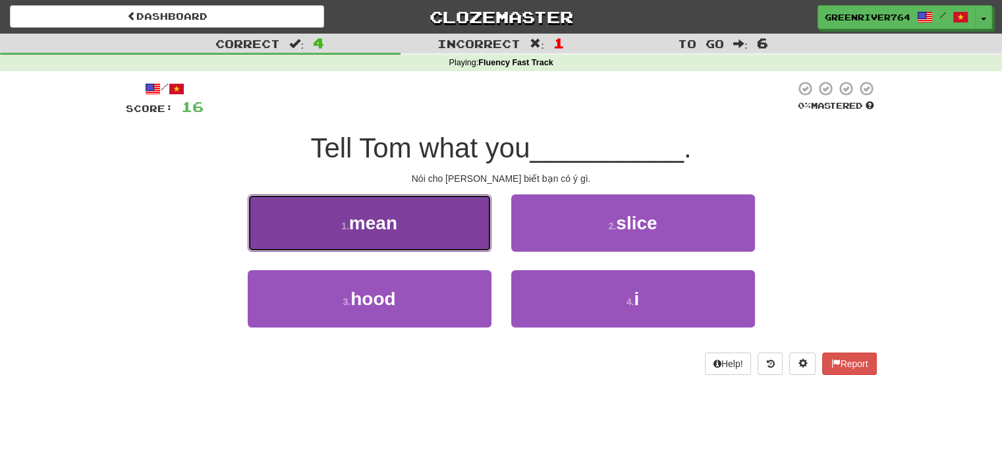
click at [464, 215] on button "1 . mean" at bounding box center [370, 222] width 244 height 57
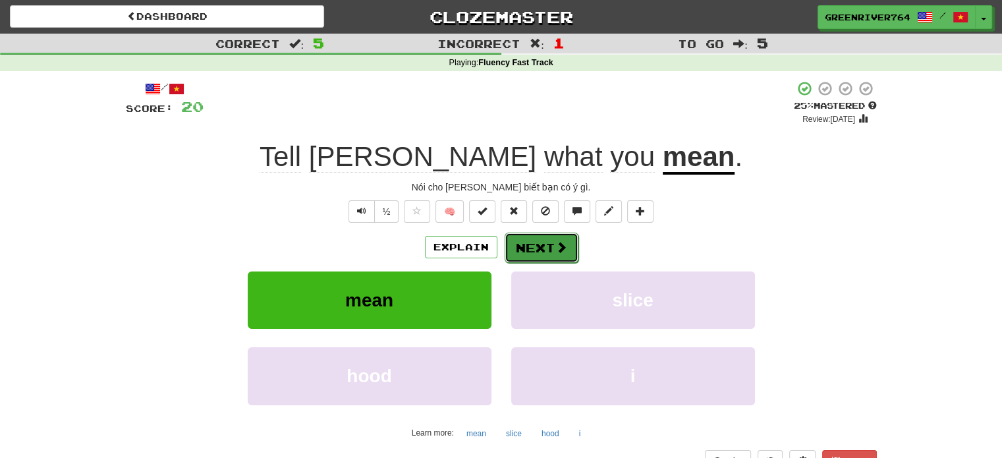
click at [548, 255] on button "Next" at bounding box center [542, 248] width 74 height 30
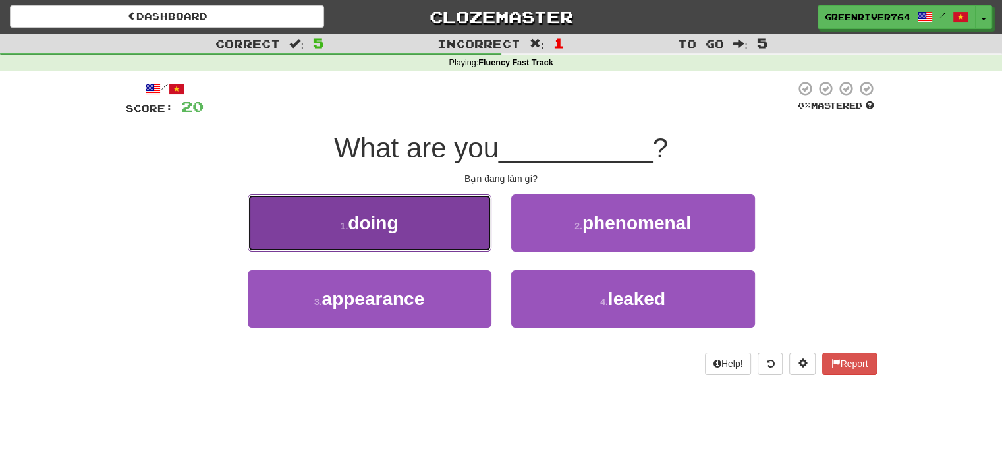
drag, startPoint x: 447, startPoint y: 231, endPoint x: 440, endPoint y: 231, distance: 7.2
click at [440, 231] on button "1 . doing" at bounding box center [370, 222] width 244 height 57
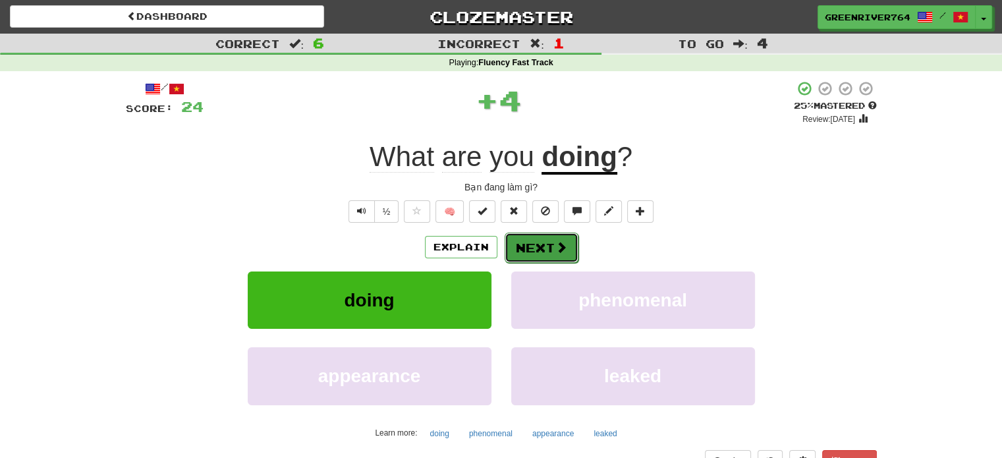
click at [551, 244] on button "Next" at bounding box center [542, 248] width 74 height 30
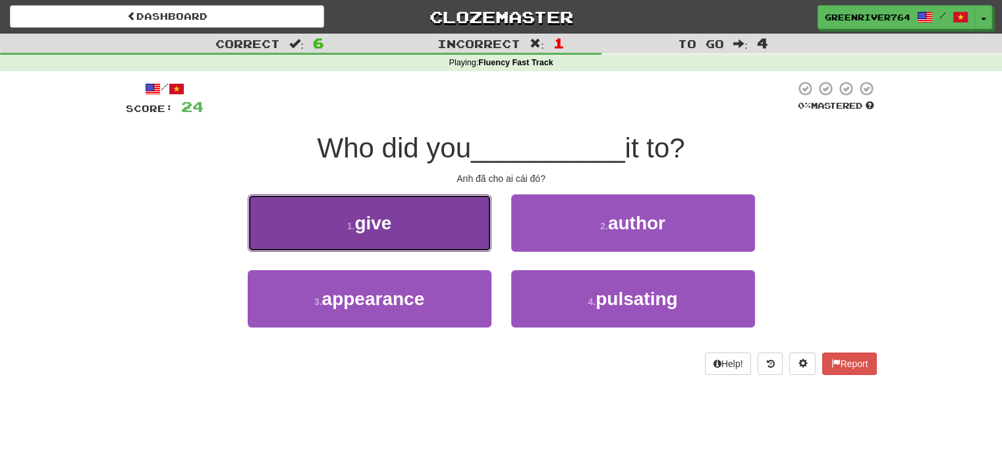
click at [458, 232] on button "1 . give" at bounding box center [370, 222] width 244 height 57
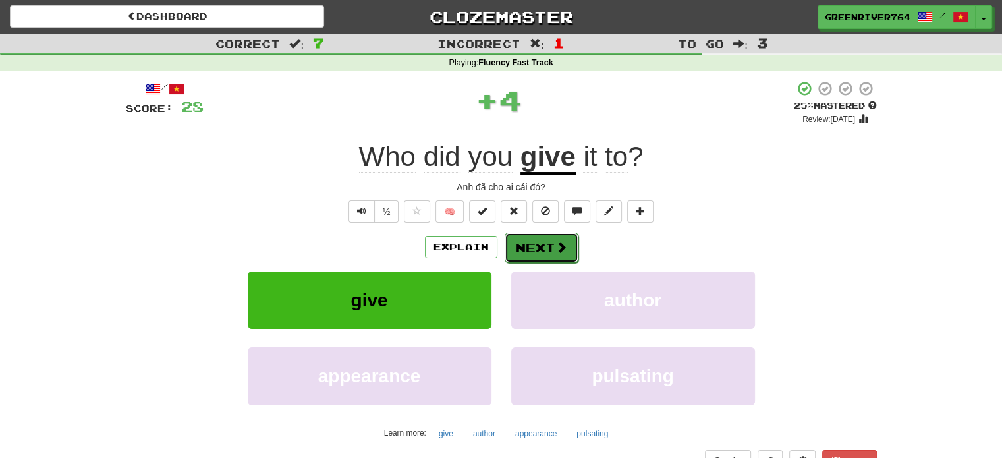
click at [542, 250] on button "Next" at bounding box center [542, 248] width 74 height 30
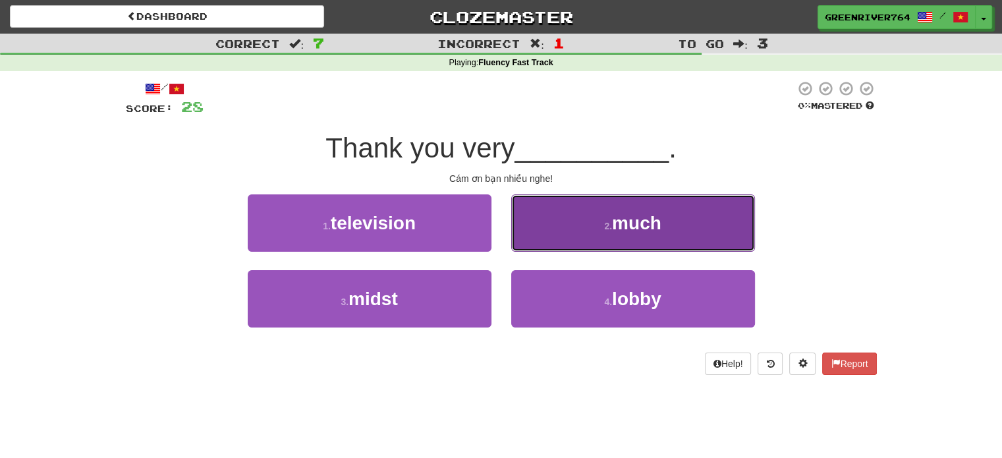
click at [559, 242] on button "2 . much" at bounding box center [633, 222] width 244 height 57
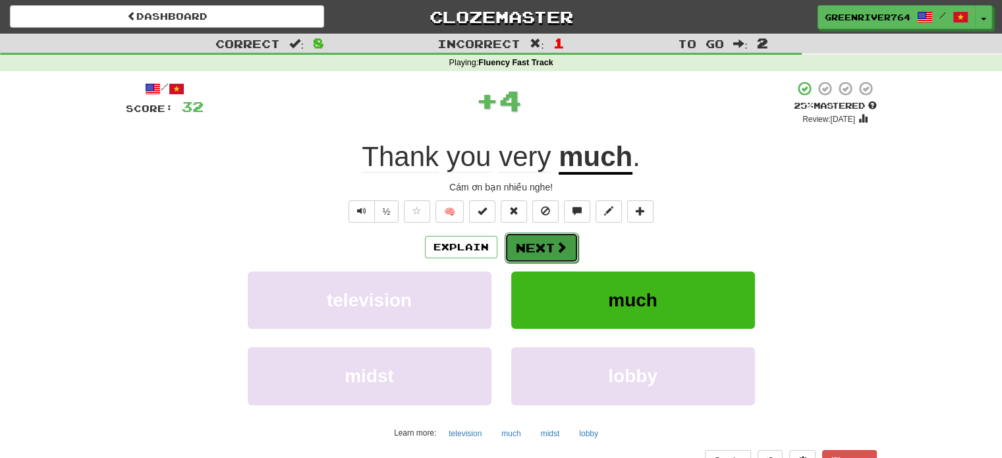
click at [565, 256] on button "Next" at bounding box center [542, 248] width 74 height 30
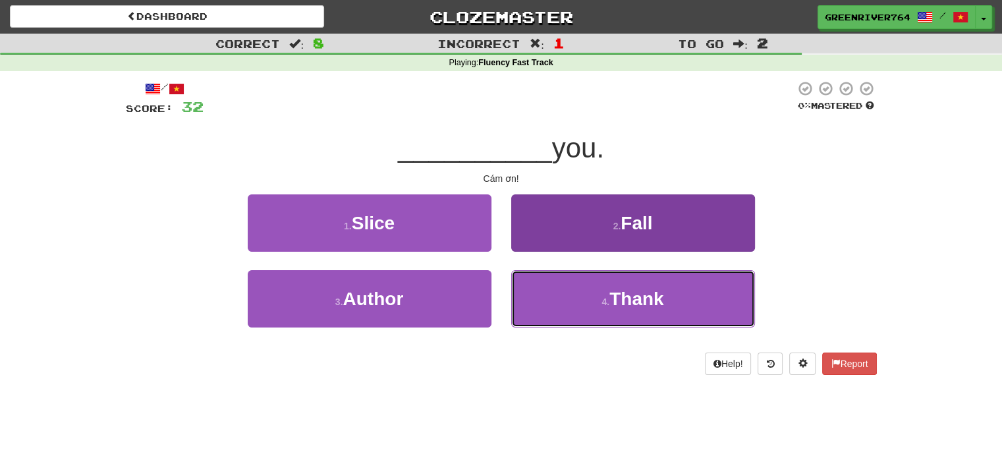
click at [569, 294] on button "4 . Thank" at bounding box center [633, 298] width 244 height 57
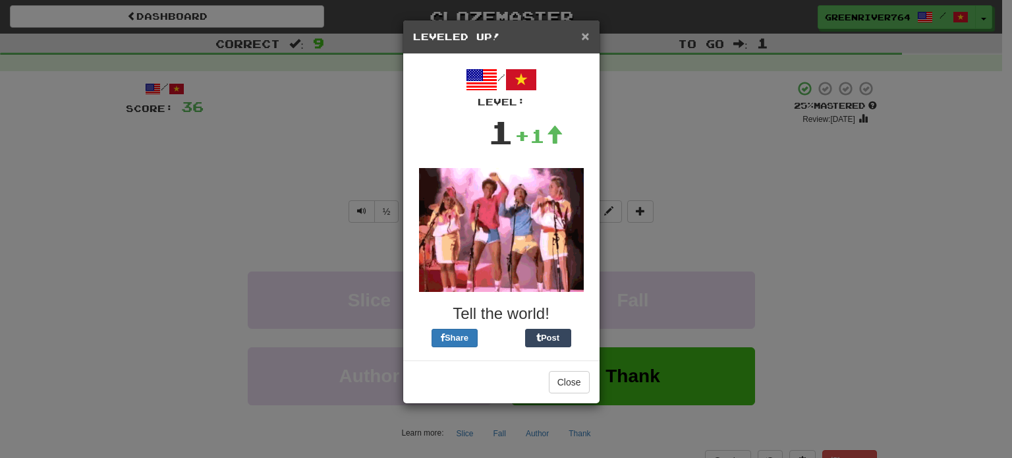
click at [587, 30] on span "×" at bounding box center [585, 35] width 8 height 15
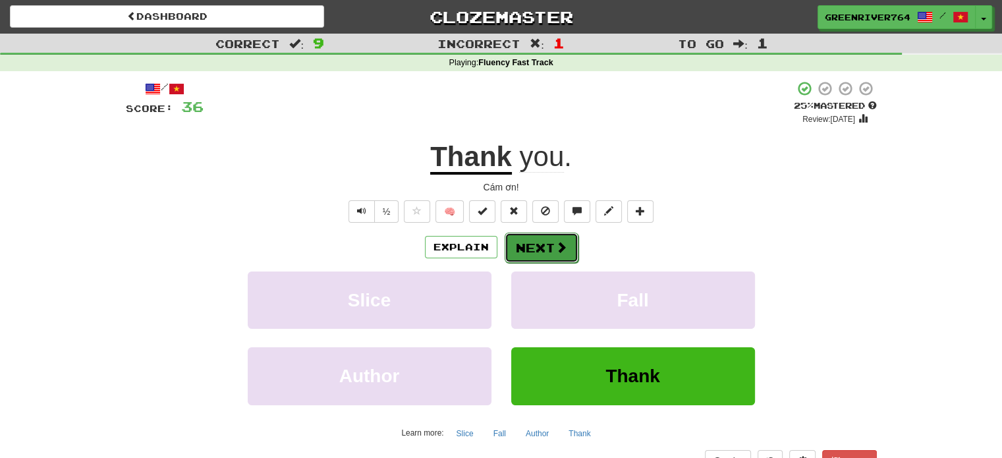
click at [537, 244] on button "Next" at bounding box center [542, 248] width 74 height 30
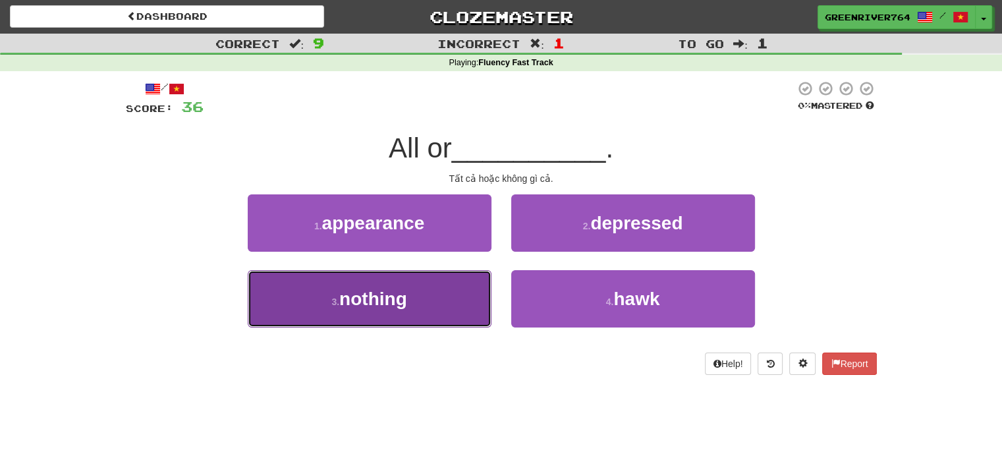
click at [466, 283] on button "3 . nothing" at bounding box center [370, 298] width 244 height 57
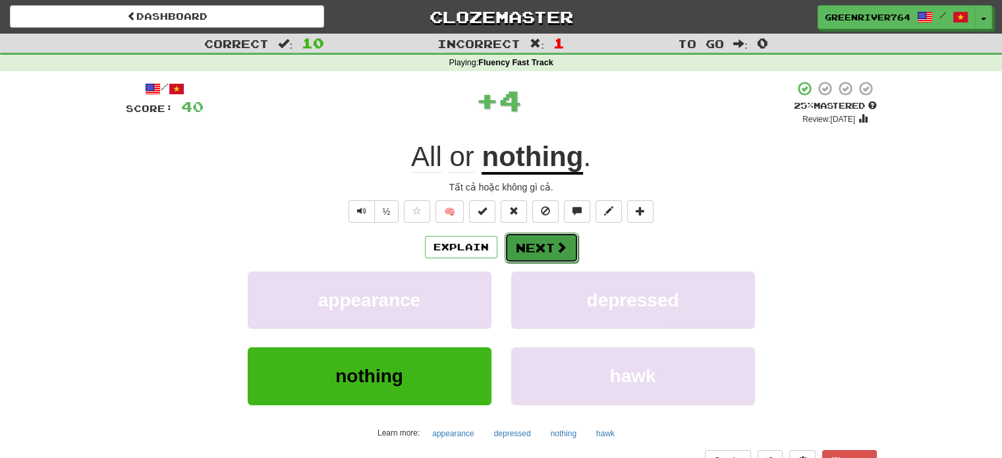
click at [530, 247] on button "Next" at bounding box center [542, 248] width 74 height 30
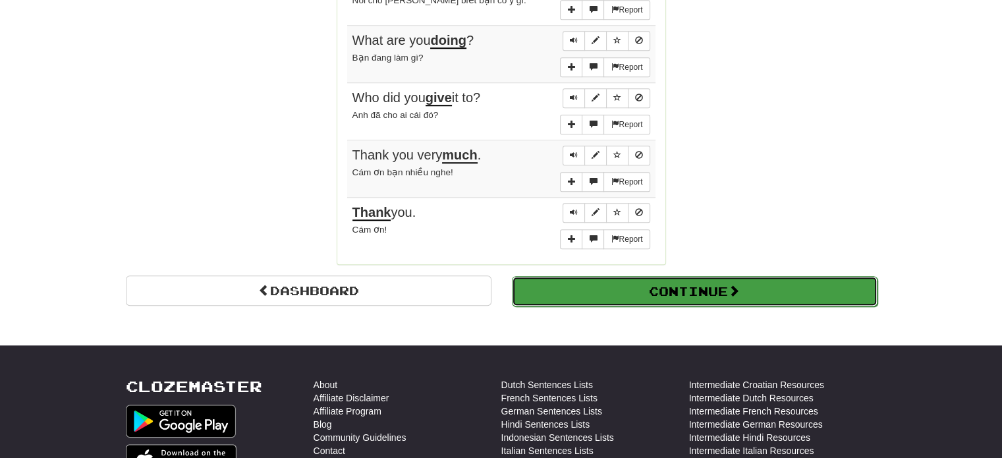
click at [640, 281] on button "Continue" at bounding box center [695, 291] width 366 height 30
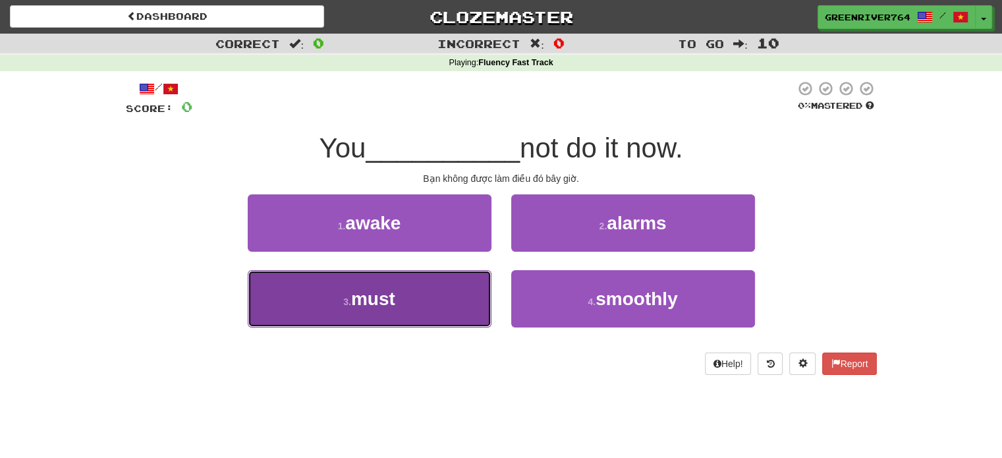
click at [466, 300] on button "3 . must" at bounding box center [370, 298] width 244 height 57
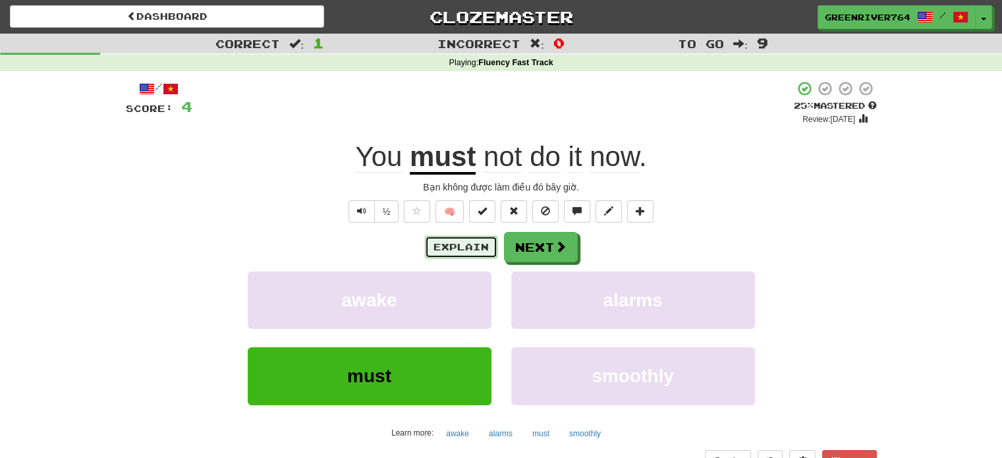
click at [485, 246] on button "Explain" at bounding box center [461, 247] width 72 height 22
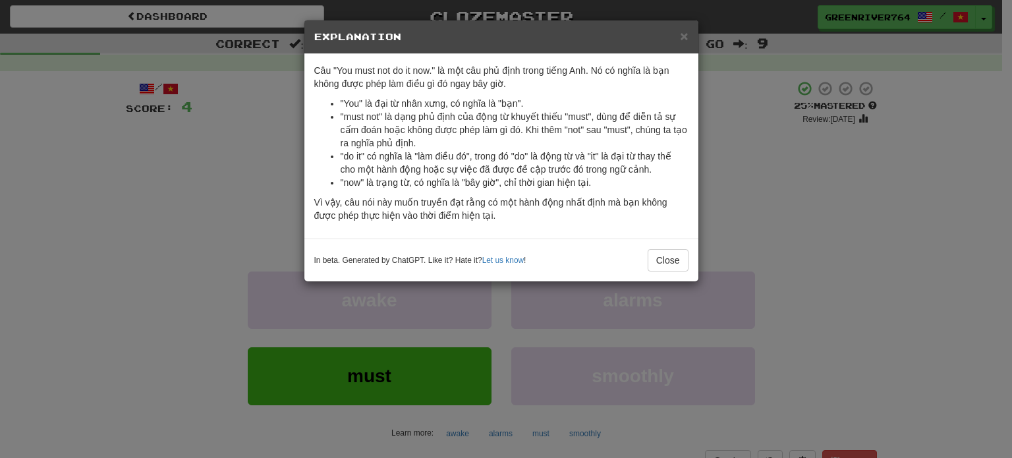
click at [335, 104] on ul ""You" là đại từ nhân xưng, có nghĩa là "bạn". "must not" là dạng phủ định của đ…" at bounding box center [501, 143] width 374 height 92
drag, startPoint x: 335, startPoint y: 104, endPoint x: 548, endPoint y: 97, distance: 213.5
click at [548, 97] on ul ""You" là đại từ nhân xưng, có nghĩa là "bạn". "must not" là dạng phủ định của đ…" at bounding box center [501, 143] width 374 height 92
click at [332, 126] on ul ""You" là đại từ nhân xưng, có nghĩa là "bạn". "must not" là dạng phủ định của đ…" at bounding box center [501, 143] width 374 height 92
click at [345, 112] on li ""must not" là dạng phủ định của động từ khuyết thiếu "must", dùng để diễn tả sự…" at bounding box center [515, 130] width 348 height 40
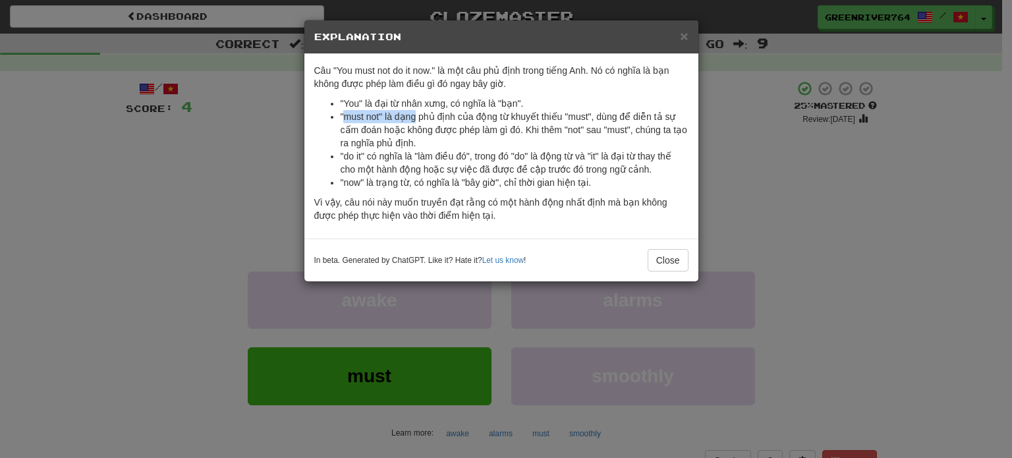
drag, startPoint x: 345, startPoint y: 112, endPoint x: 414, endPoint y: 118, distance: 69.4
click at [413, 118] on li ""must not" là dạng phủ định của động từ khuyết thiếu "must", dùng để diễn tả sự…" at bounding box center [515, 130] width 348 height 40
click at [681, 40] on span "×" at bounding box center [684, 35] width 8 height 15
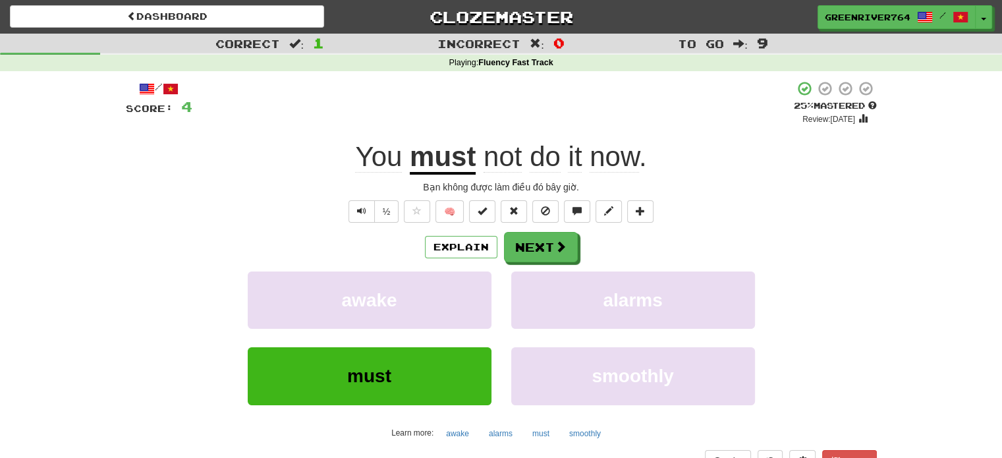
click at [458, 148] on u "must" at bounding box center [443, 158] width 66 height 34
click at [459, 148] on u "must" at bounding box center [443, 158] width 66 height 34
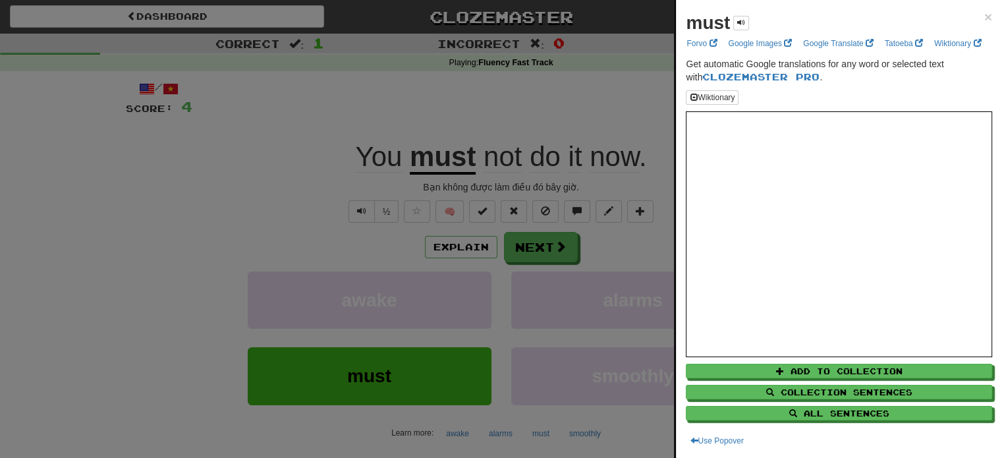
click at [356, 252] on div at bounding box center [501, 229] width 1002 height 458
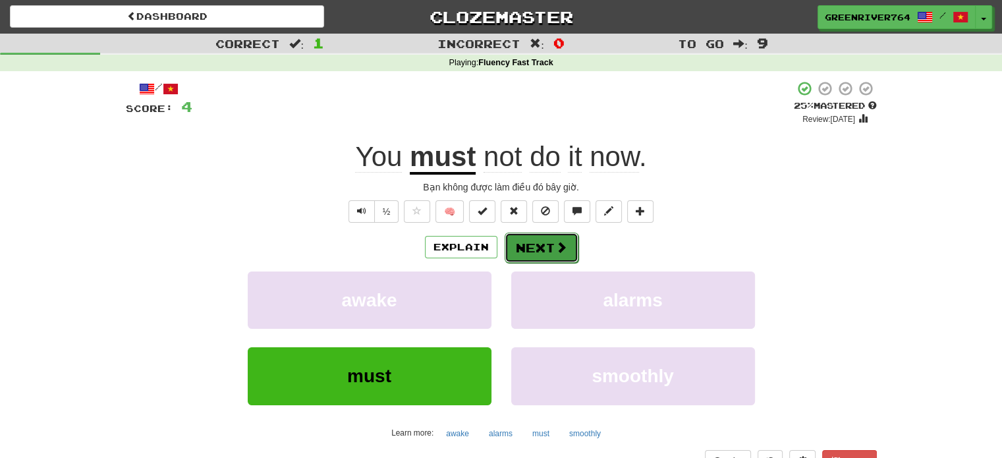
click at [524, 244] on button "Next" at bounding box center [542, 248] width 74 height 30
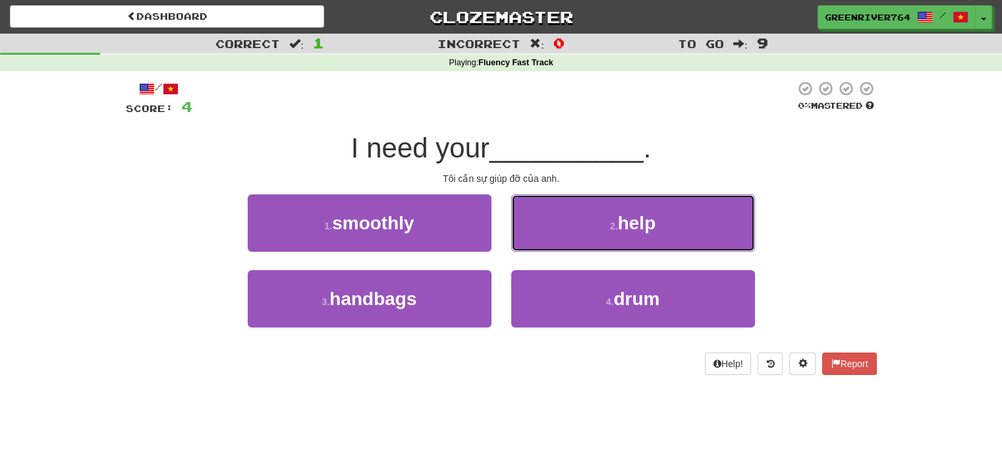
click at [524, 244] on button "2 . help" at bounding box center [633, 222] width 244 height 57
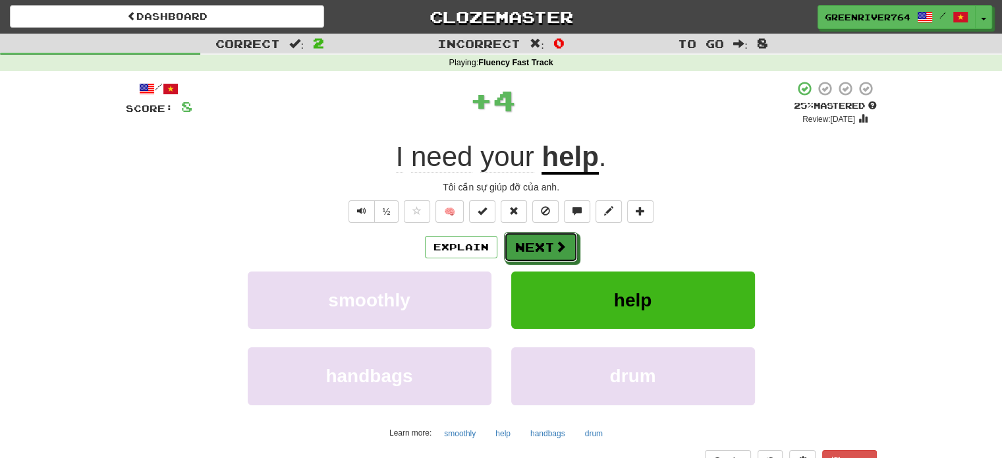
click at [524, 244] on button "Next" at bounding box center [541, 247] width 74 height 30
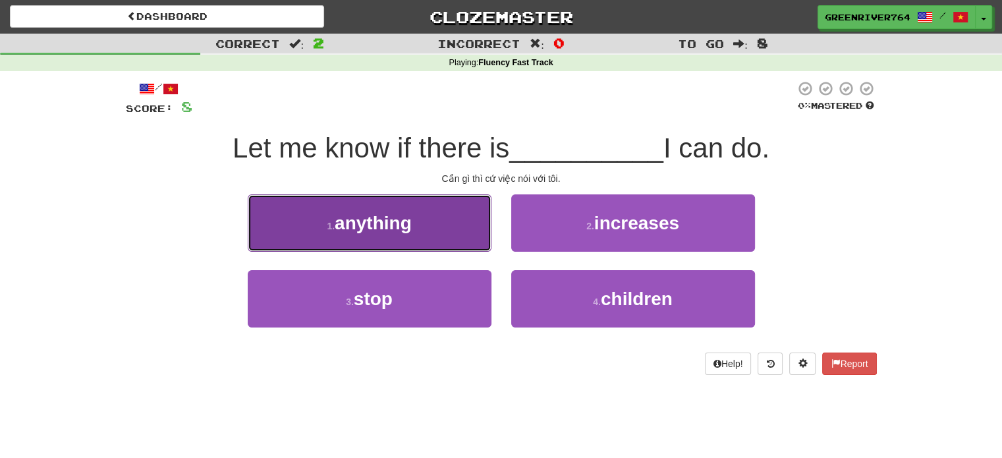
click at [455, 230] on button "1 . anything" at bounding box center [370, 222] width 244 height 57
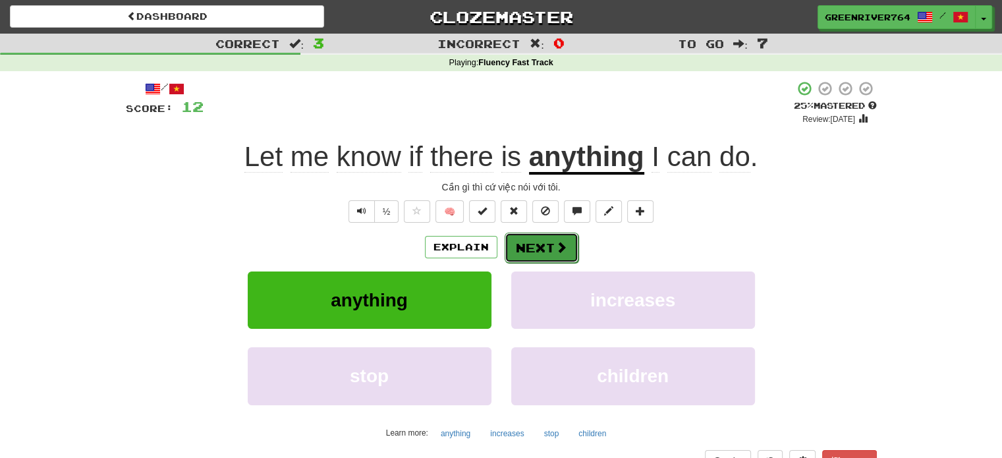
click at [557, 252] on span at bounding box center [561, 247] width 12 height 12
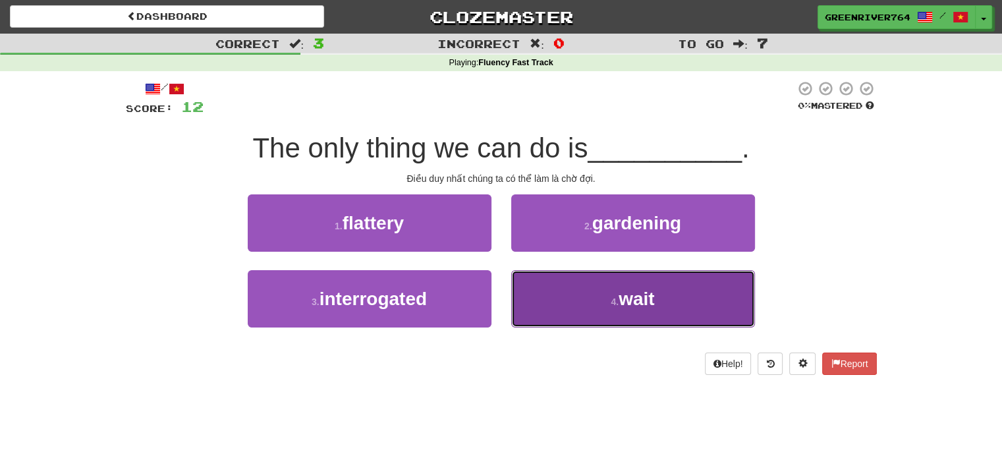
click at [557, 309] on button "4 . wait" at bounding box center [633, 298] width 244 height 57
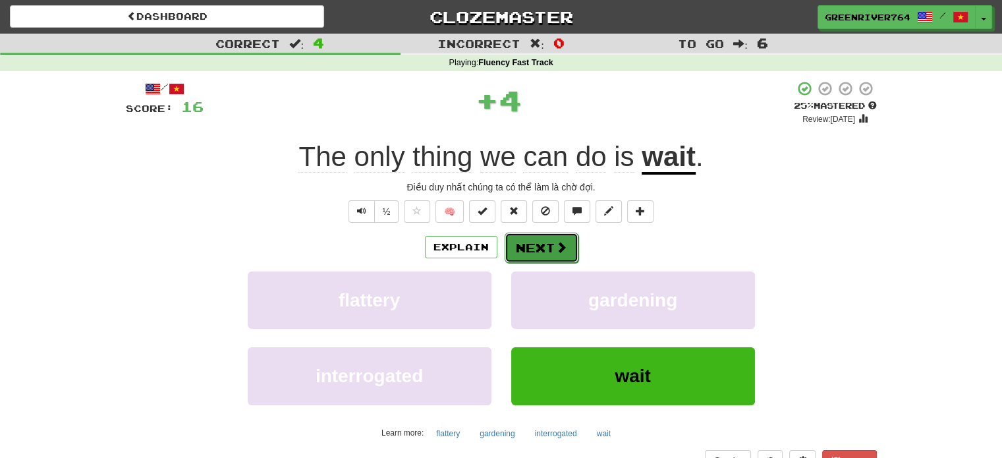
click at [559, 247] on span at bounding box center [561, 247] width 12 height 12
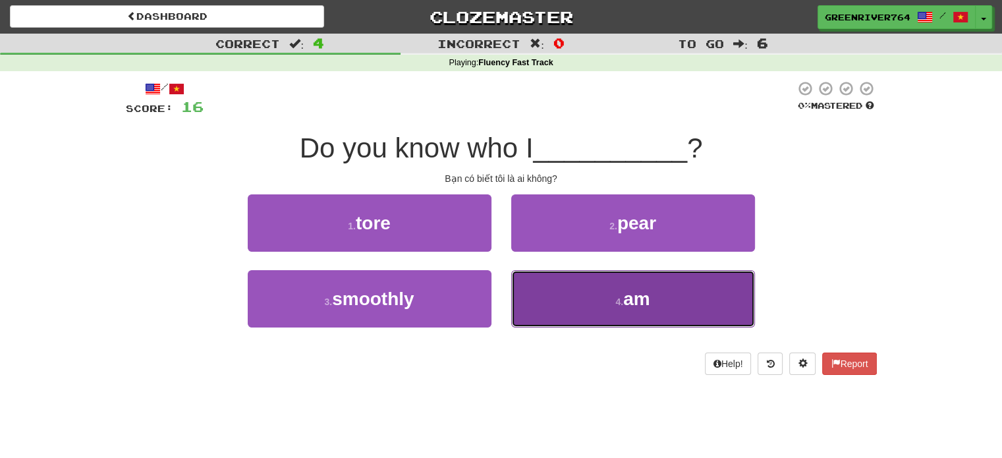
click at [566, 294] on button "4 . am" at bounding box center [633, 298] width 244 height 57
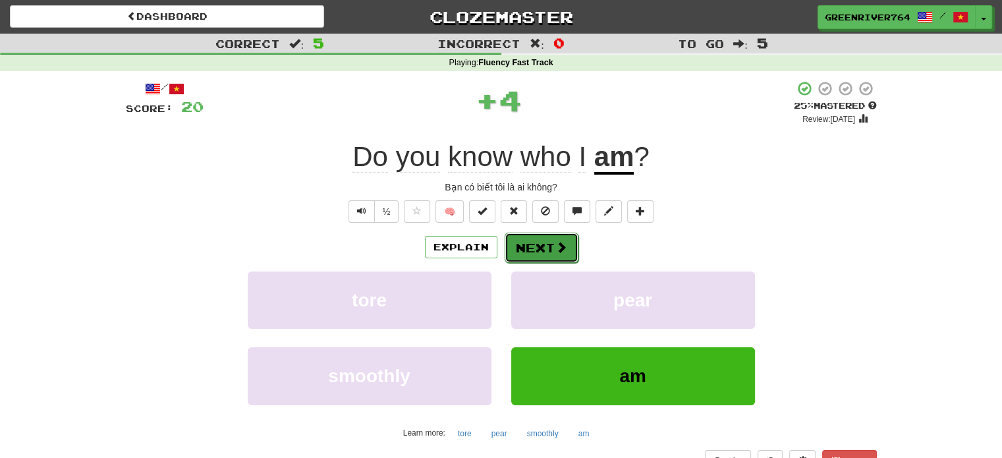
click at [548, 246] on button "Next" at bounding box center [542, 248] width 74 height 30
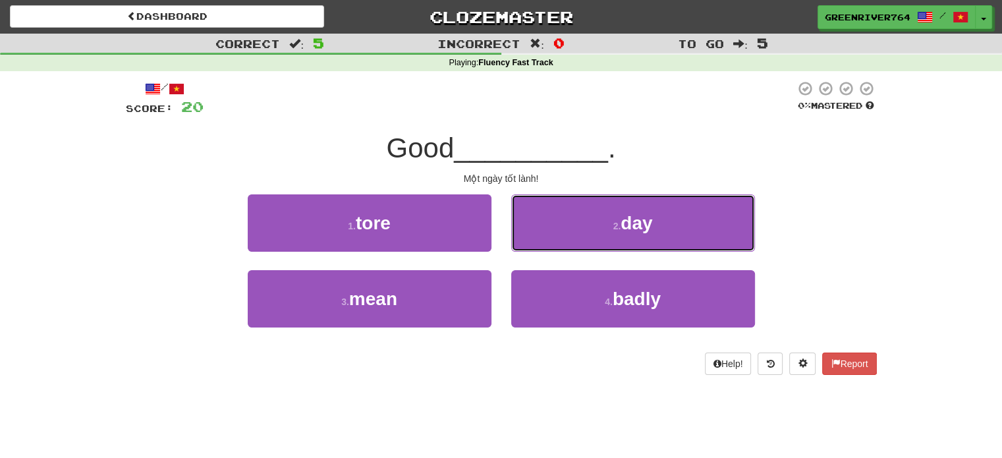
click at [548, 246] on button "2 . day" at bounding box center [633, 222] width 244 height 57
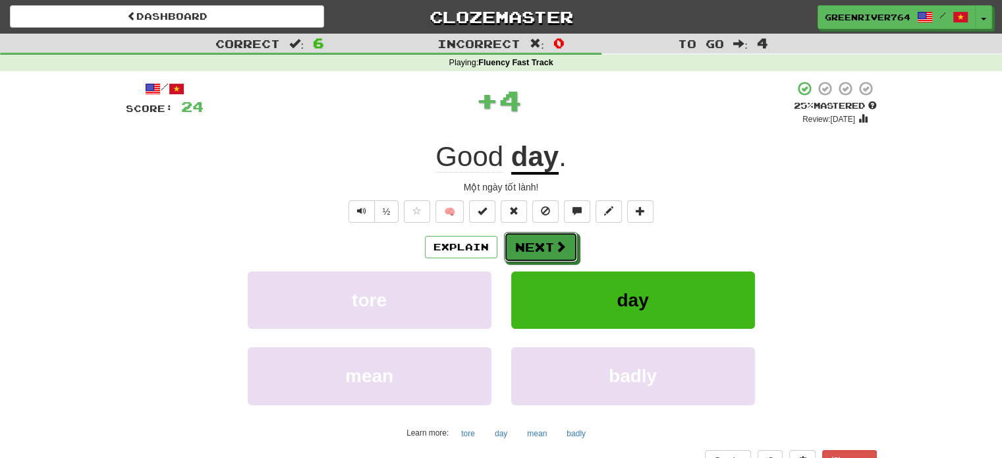
click at [548, 246] on button "Next" at bounding box center [541, 247] width 74 height 30
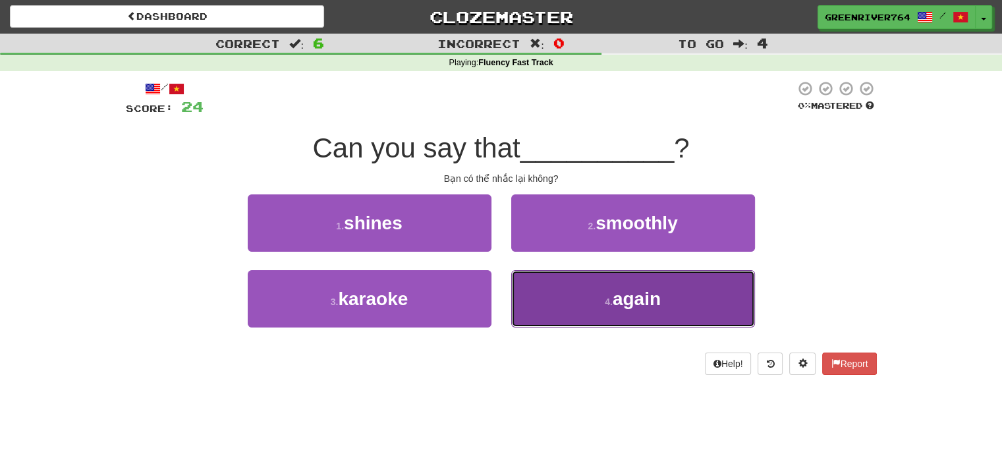
click at [550, 286] on button "4 . again" at bounding box center [633, 298] width 244 height 57
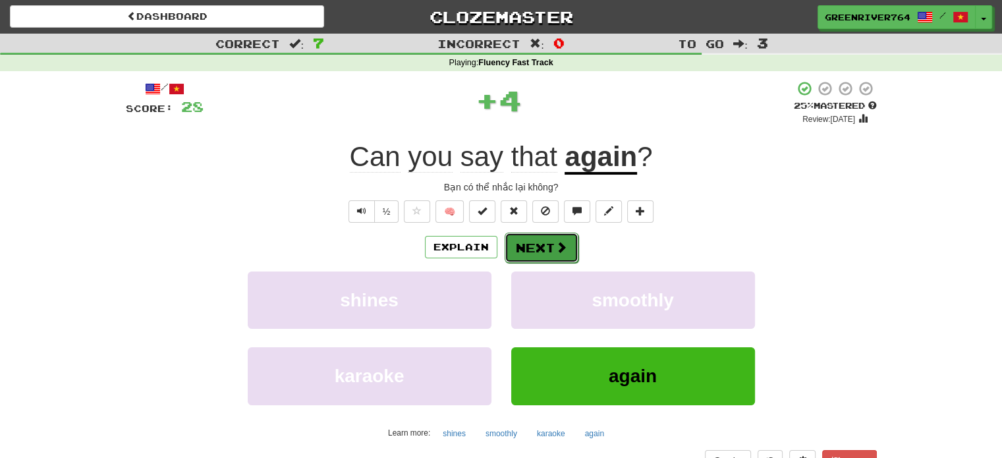
click at [545, 242] on button "Next" at bounding box center [542, 248] width 74 height 30
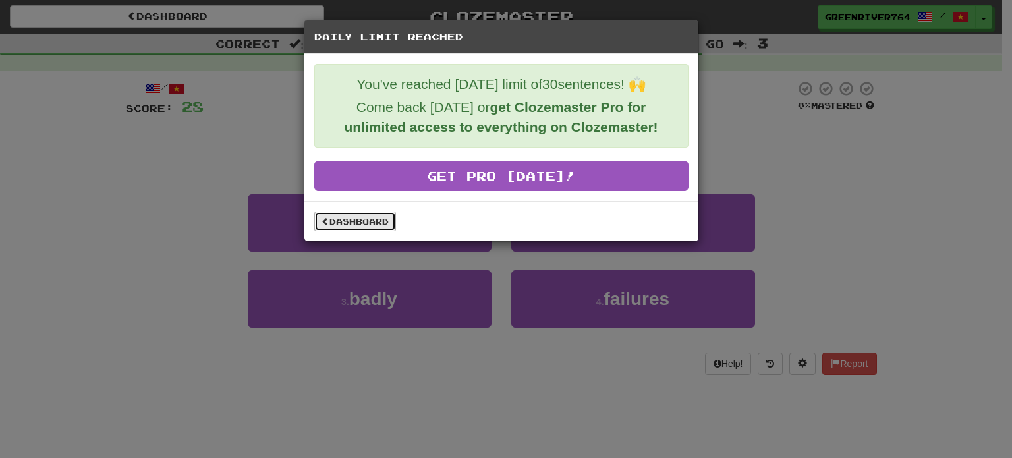
click at [369, 214] on link "Dashboard" at bounding box center [355, 221] width 82 height 20
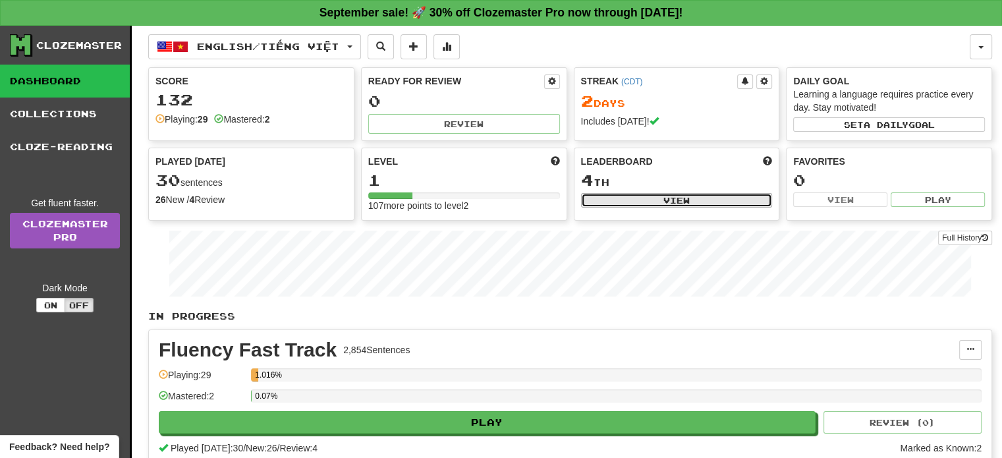
click at [707, 202] on button "View" at bounding box center [677, 200] width 192 height 14
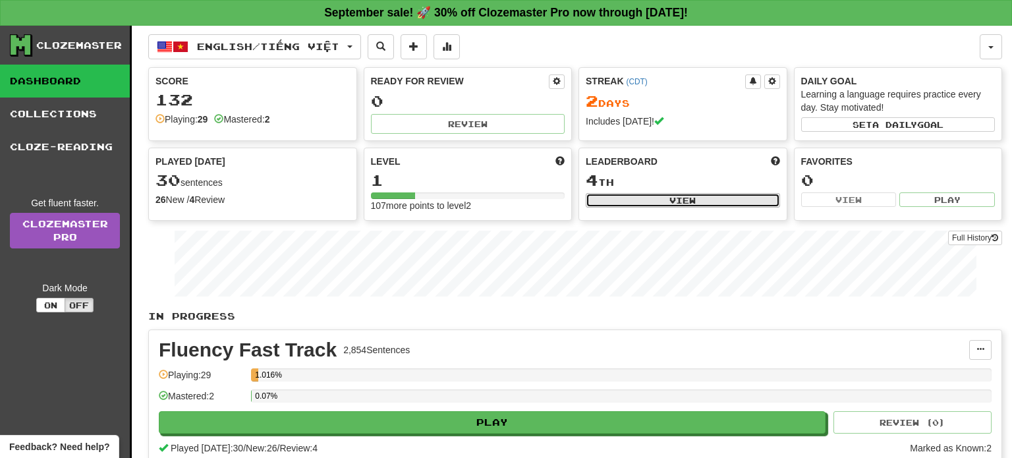
select select "**********"
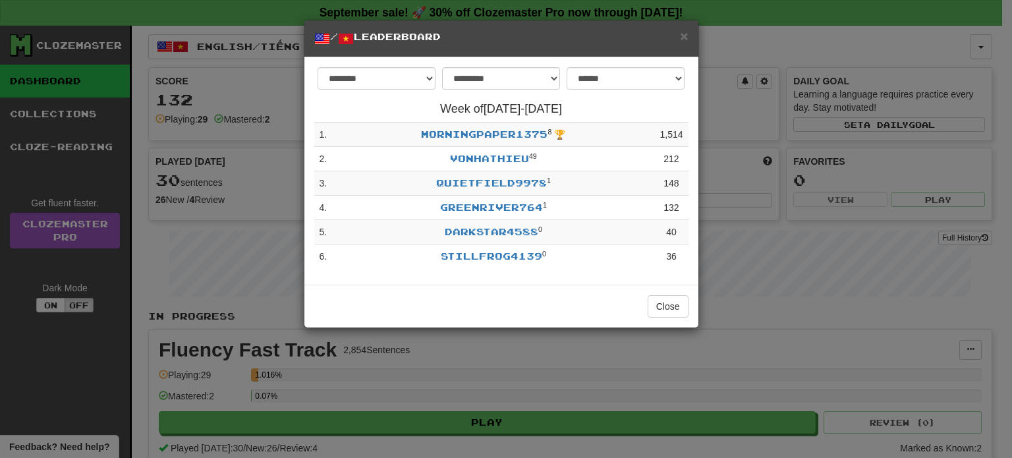
click at [675, 34] on h5 "/ Leaderboard" at bounding box center [501, 38] width 374 height 16
click at [680, 36] on div "× / Leaderboard" at bounding box center [501, 38] width 394 height 37
click at [680, 36] on span "×" at bounding box center [684, 35] width 8 height 15
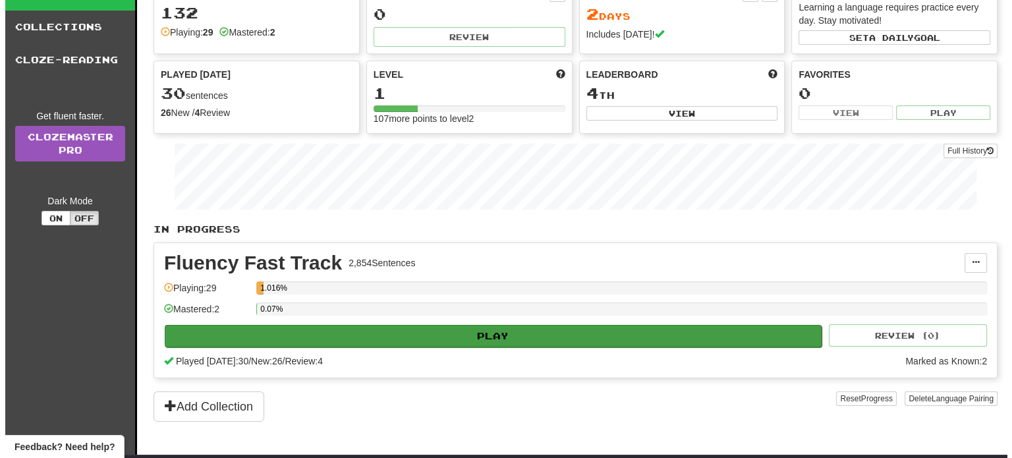
scroll to position [88, 0]
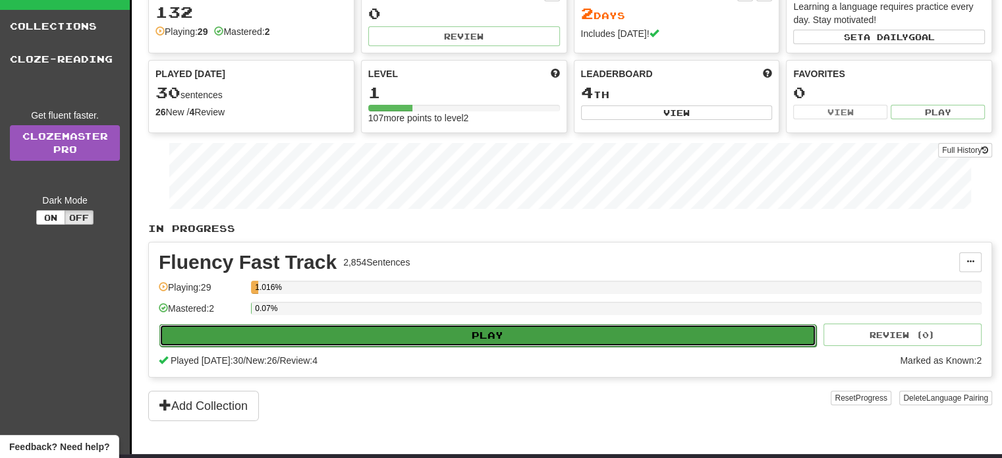
click at [462, 333] on button "Play" at bounding box center [487, 335] width 657 height 22
select select "**"
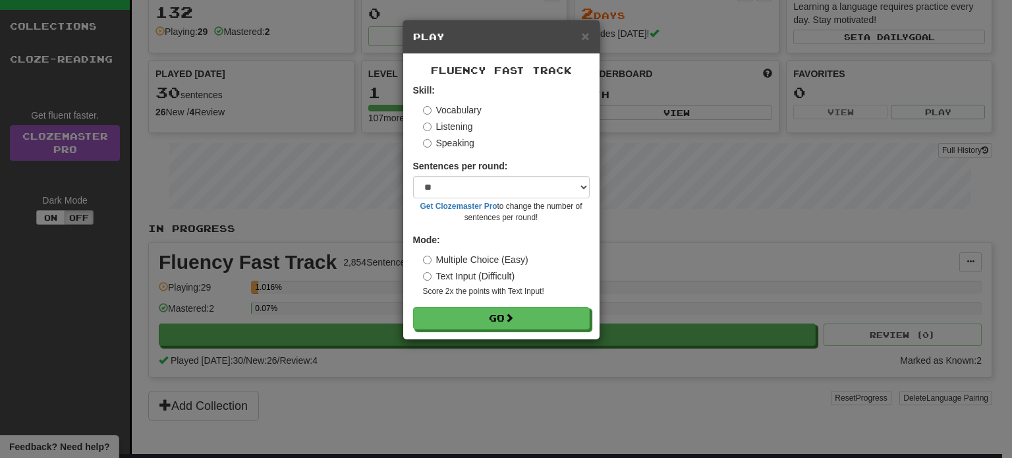
click at [445, 276] on label "Text Input (Difficult)" at bounding box center [469, 275] width 92 height 13
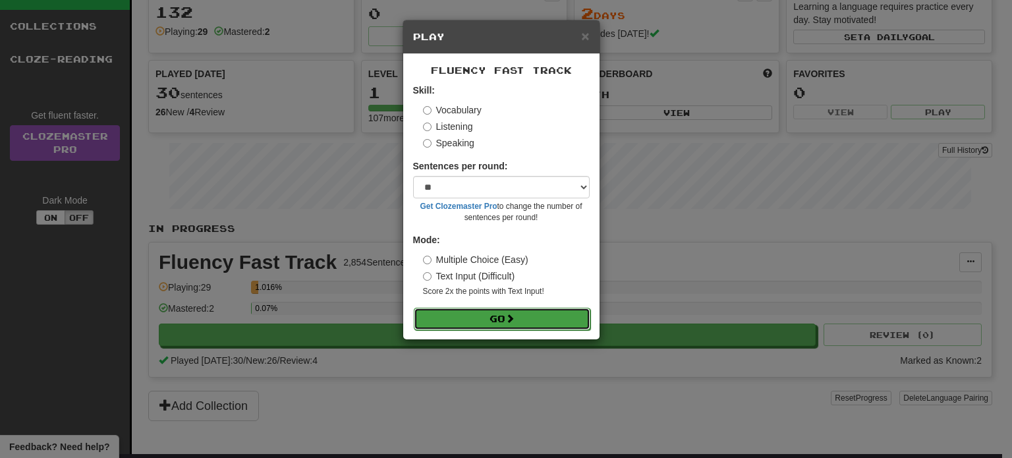
click at [472, 312] on button "Go" at bounding box center [502, 319] width 177 height 22
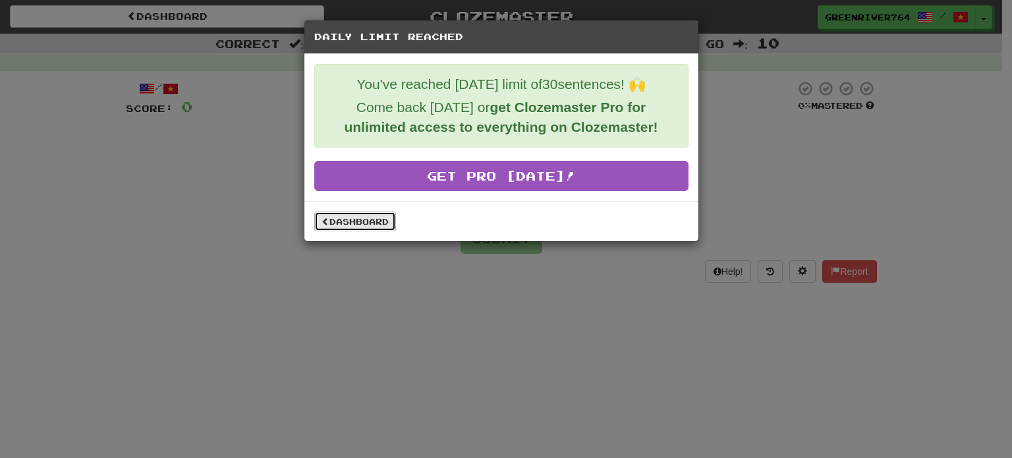
click at [387, 229] on link "Dashboard" at bounding box center [355, 221] width 82 height 20
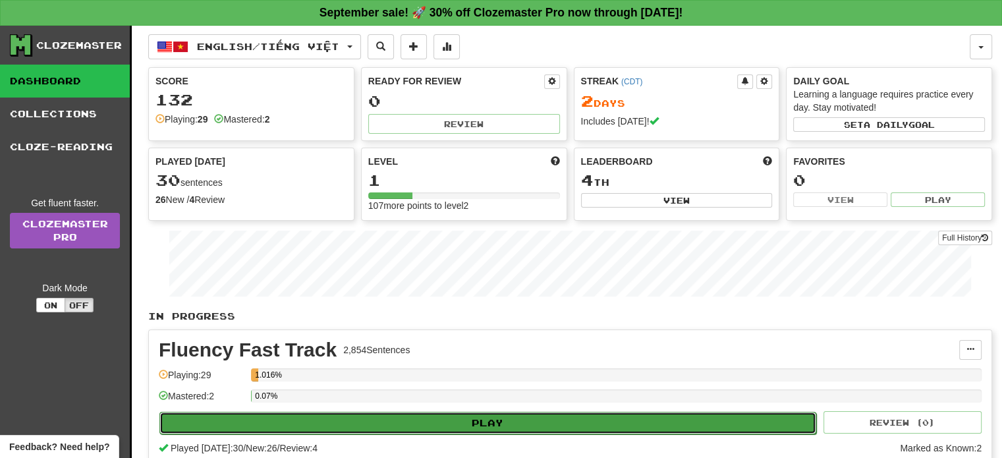
click at [490, 416] on button "Play" at bounding box center [487, 423] width 657 height 22
select select "**"
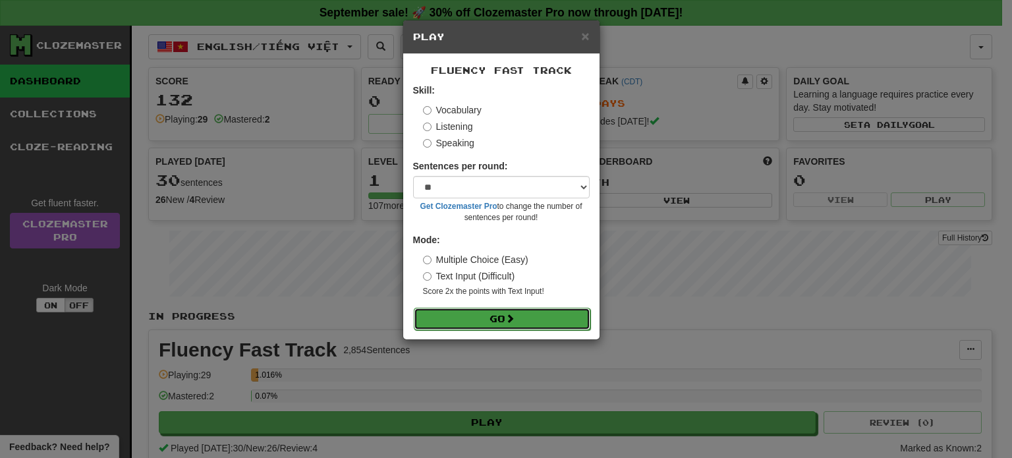
click at [474, 323] on button "Go" at bounding box center [502, 319] width 177 height 22
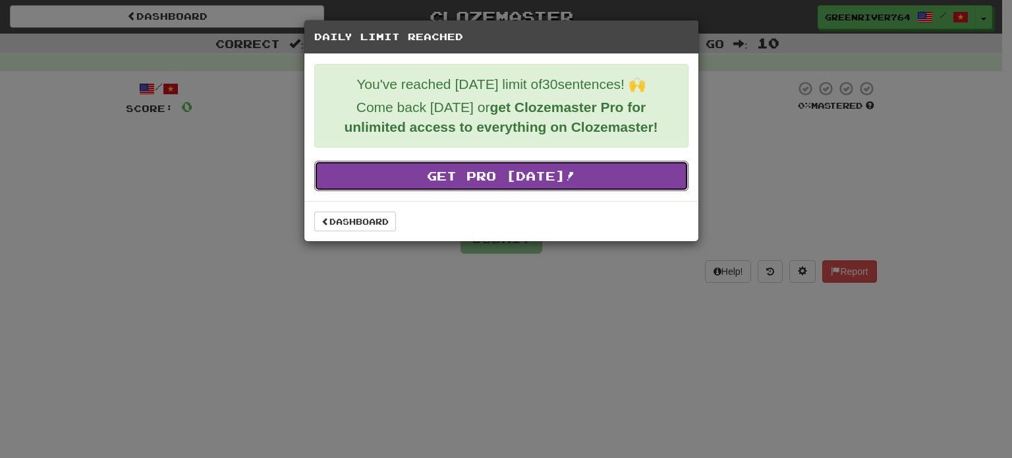
click at [555, 188] on link "Get Pro [DATE]!" at bounding box center [501, 176] width 374 height 30
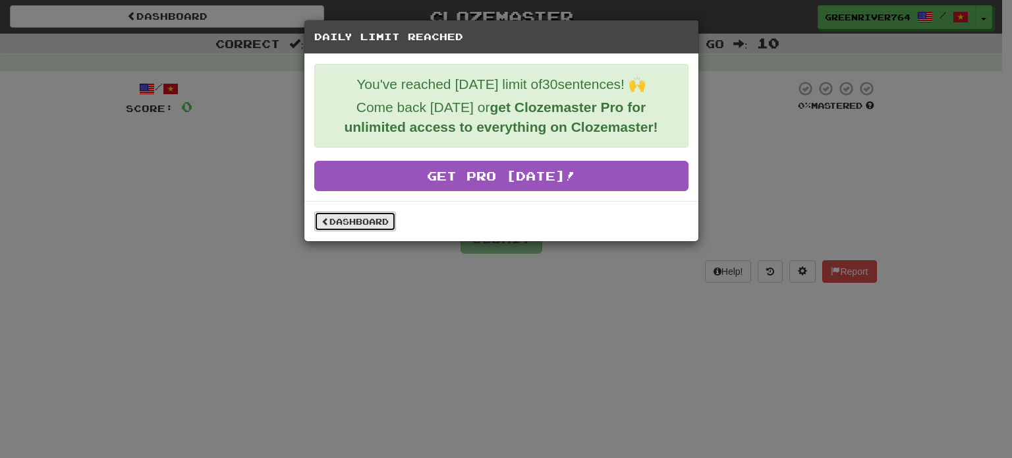
click at [364, 219] on link "Dashboard" at bounding box center [355, 221] width 82 height 20
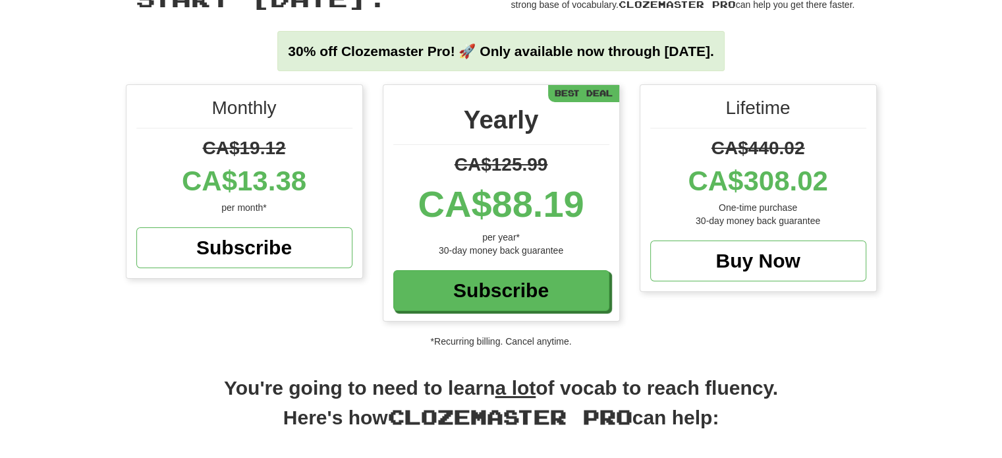
scroll to position [111, 0]
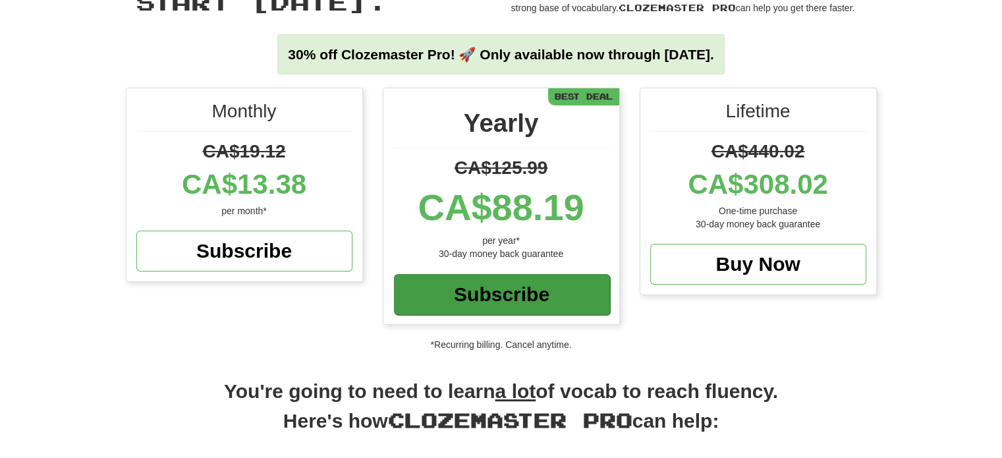
click at [458, 290] on div "Subscribe" at bounding box center [502, 294] width 216 height 41
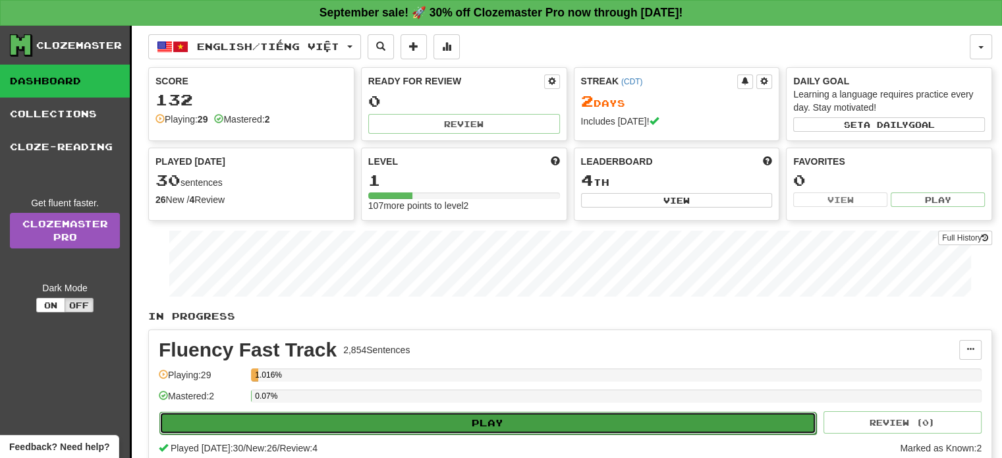
click at [478, 428] on button "Play" at bounding box center [487, 423] width 657 height 22
select select "**"
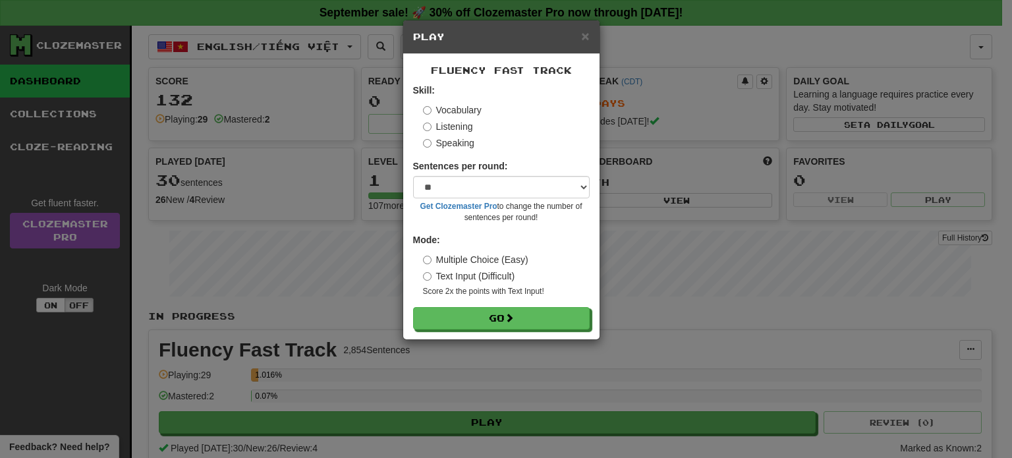
click at [427, 253] on label "Multiple Choice (Easy)" at bounding box center [475, 259] width 105 height 13
click at [513, 189] on select "* ** ** ** ** ** *** ********" at bounding box center [501, 187] width 177 height 22
click at [516, 196] on select "* ** ** ** ** ** *** ********" at bounding box center [501, 187] width 177 height 22
click at [515, 198] on select "* ** ** ** ** ** *** ********" at bounding box center [501, 187] width 177 height 22
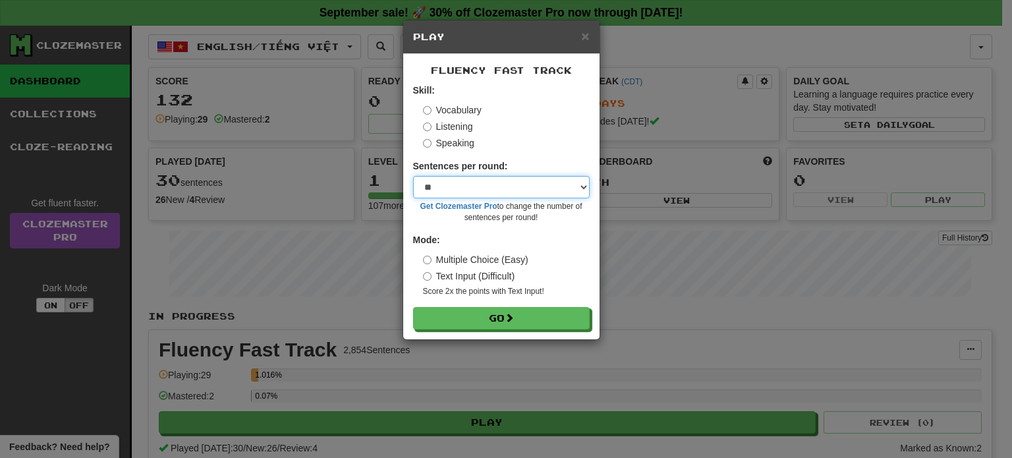
click at [482, 194] on select "* ** ** ** ** ** *** ********" at bounding box center [501, 187] width 177 height 22
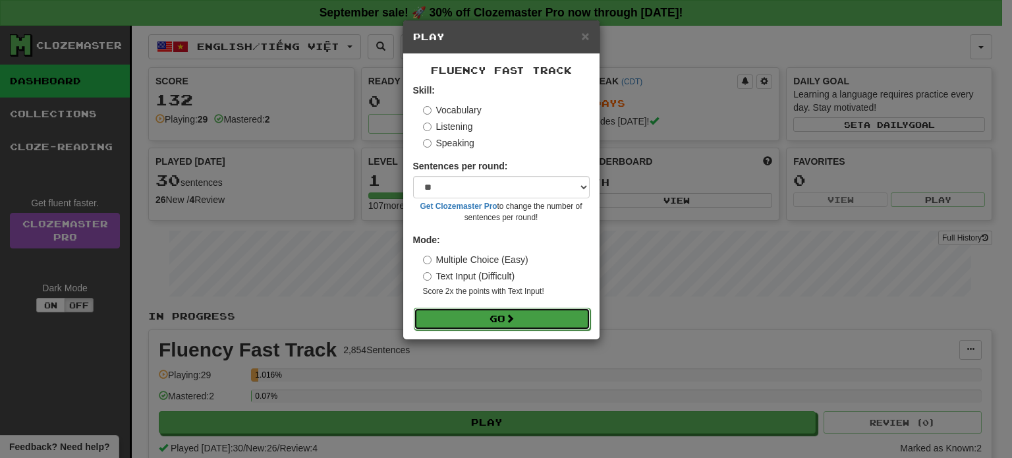
click at [501, 318] on button "Go" at bounding box center [502, 319] width 177 height 22
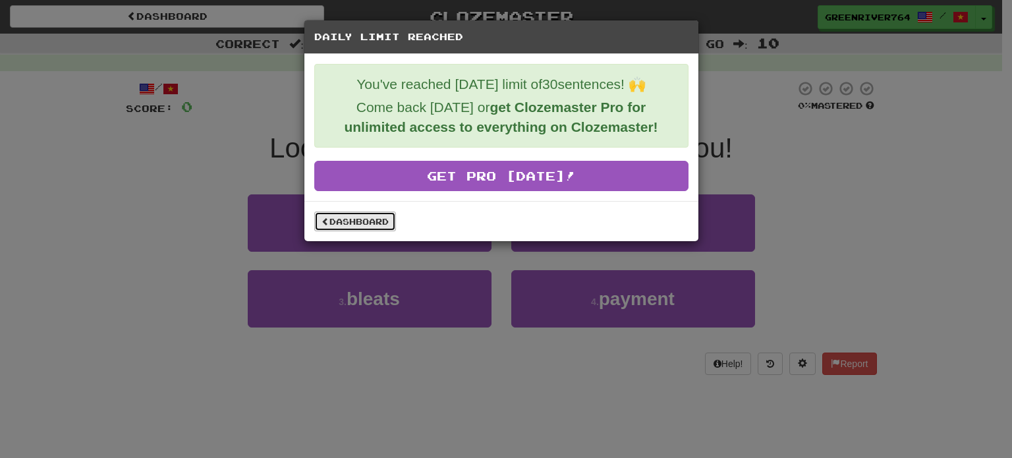
click at [393, 221] on link "Dashboard" at bounding box center [355, 221] width 82 height 20
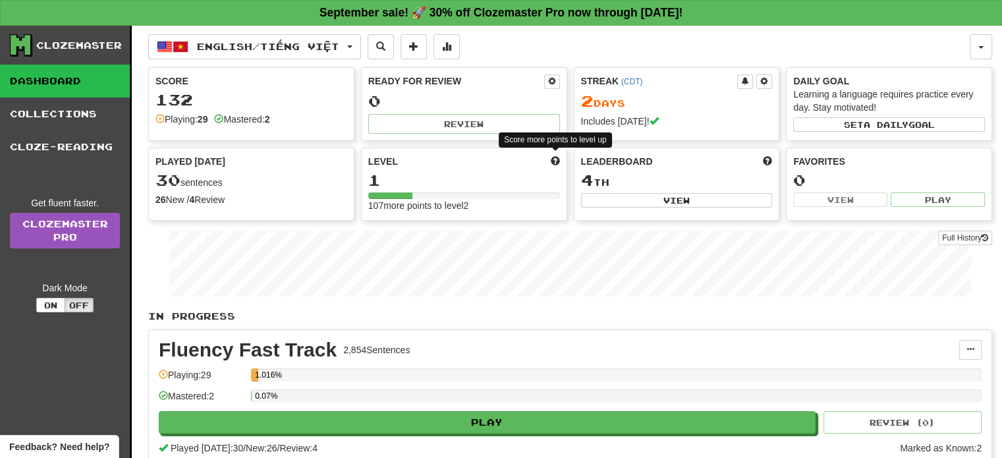
click at [553, 161] on span at bounding box center [555, 160] width 9 height 9
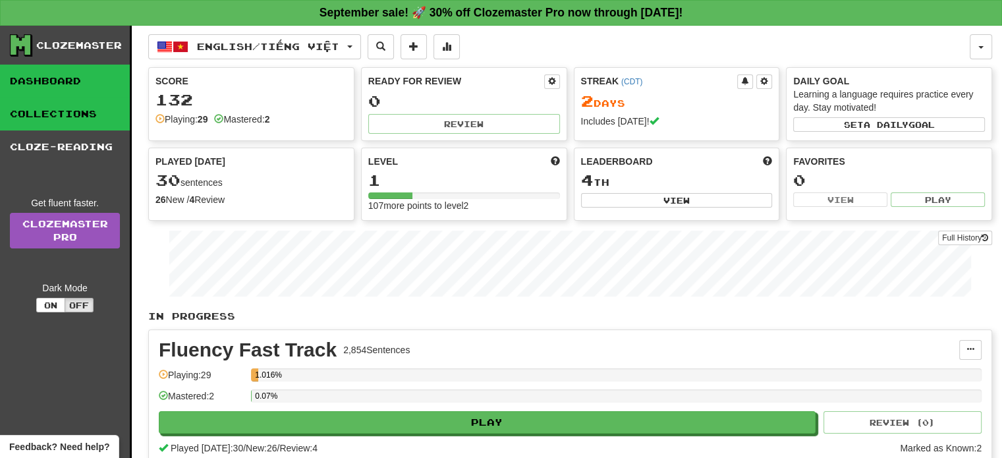
click at [87, 103] on link "Collections" at bounding box center [65, 113] width 130 height 33
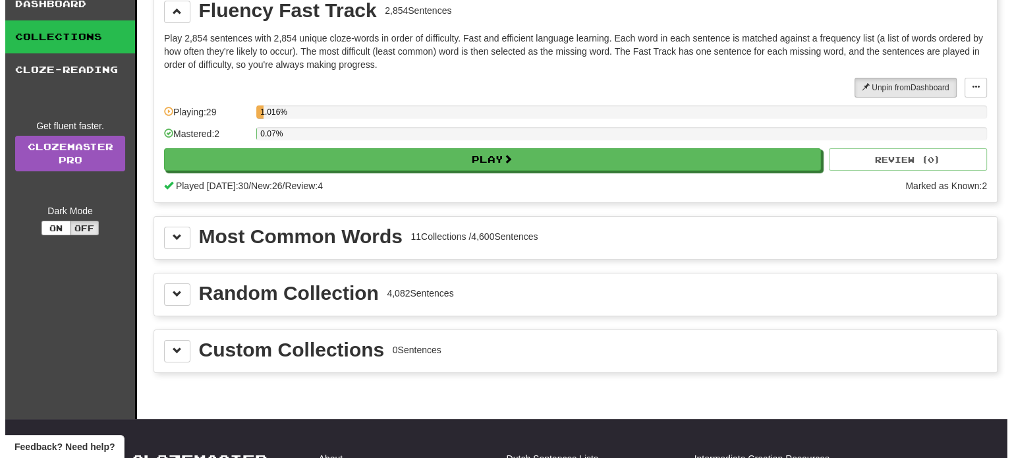
scroll to position [109, 0]
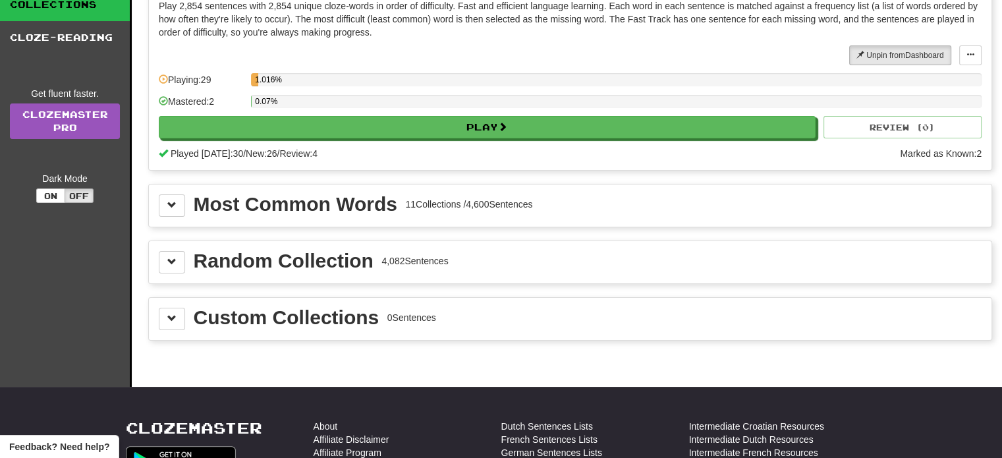
click at [352, 202] on div "Most Common Words" at bounding box center [296, 204] width 204 height 20
click at [177, 202] on button at bounding box center [172, 205] width 26 height 22
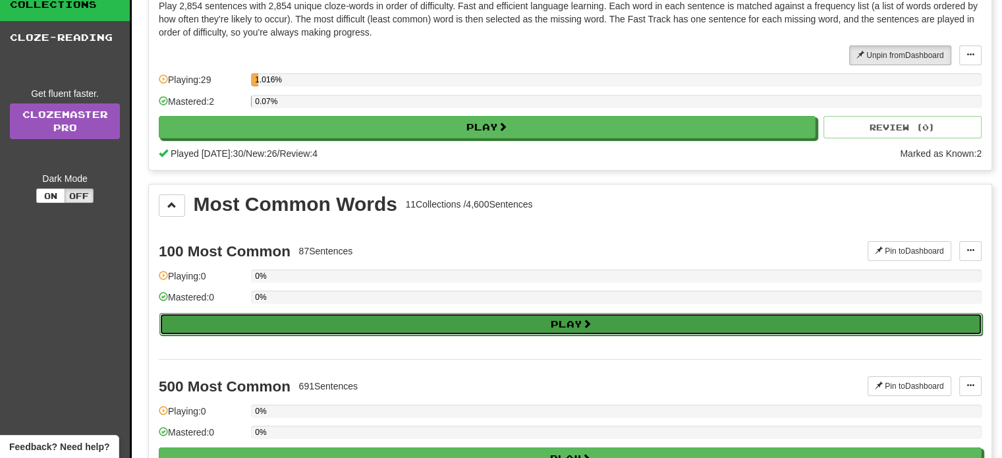
click at [519, 320] on button "Play" at bounding box center [570, 324] width 823 height 22
select select "**"
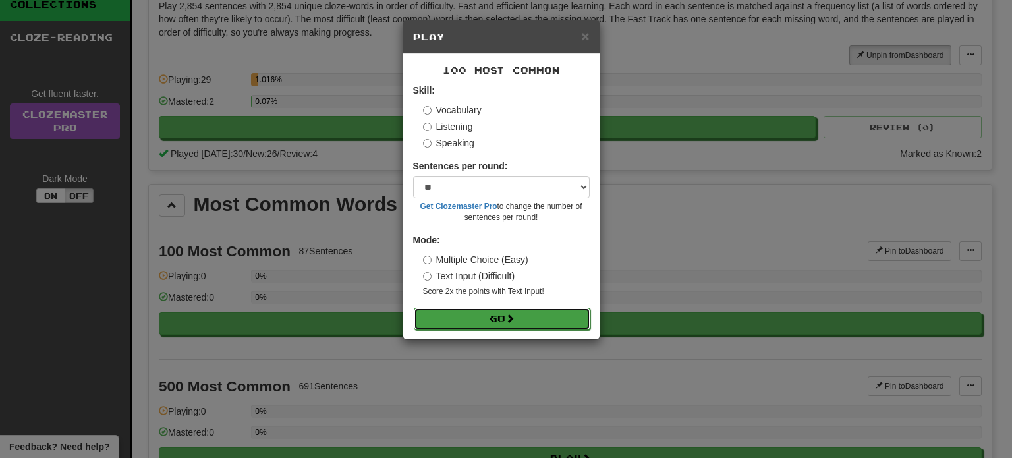
click at [519, 312] on button "Go" at bounding box center [502, 319] width 177 height 22
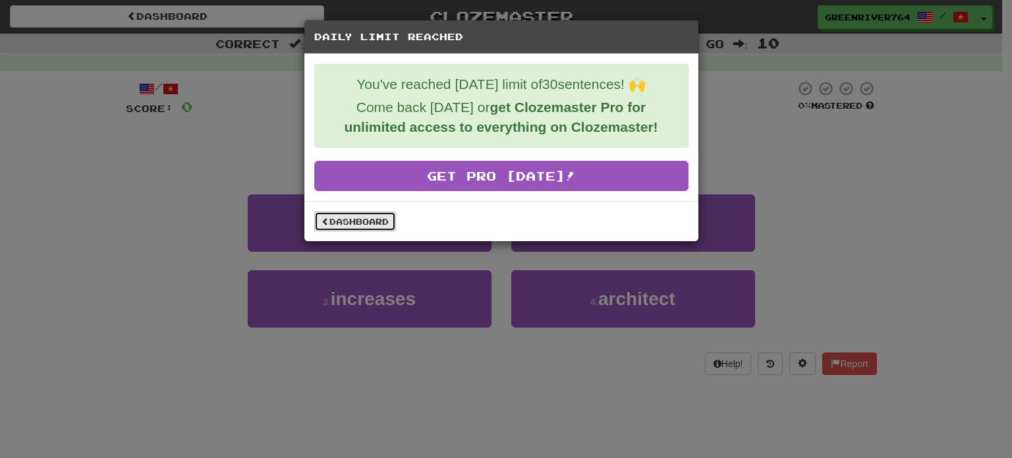
click at [354, 211] on link "Dashboard" at bounding box center [355, 221] width 82 height 20
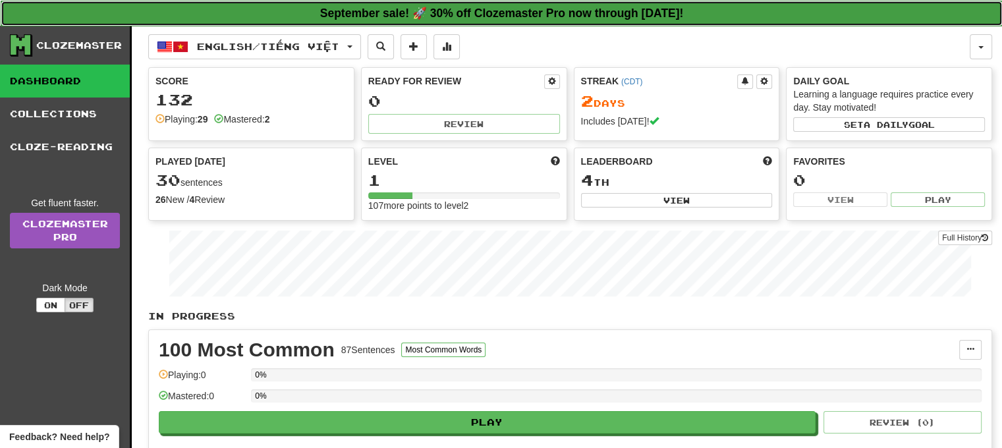
click at [855, 9] on link "September sale! 🚀 30% off Clozemaster Pro now through [DATE]!" at bounding box center [502, 14] width 1002 height 26
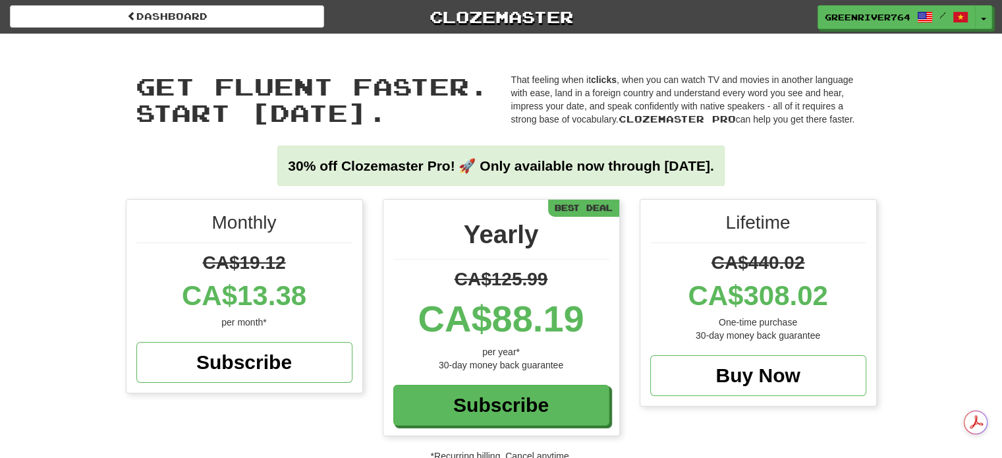
drag, startPoint x: 496, startPoint y: 145, endPoint x: 505, endPoint y: 137, distance: 12.1
